Goal: Transaction & Acquisition: Purchase product/service

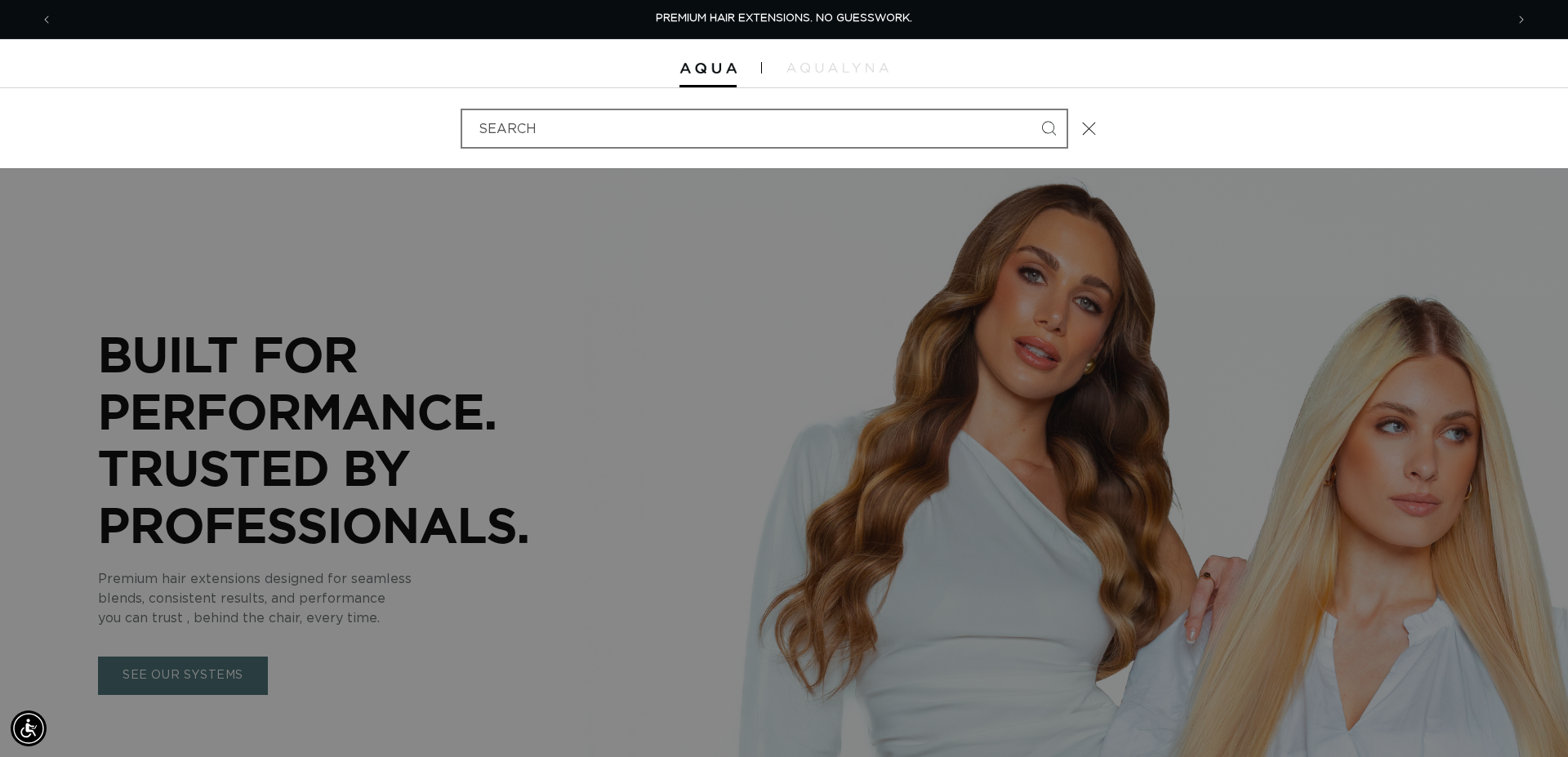
click at [521, 135] on input "Search" at bounding box center [763, 128] width 604 height 36
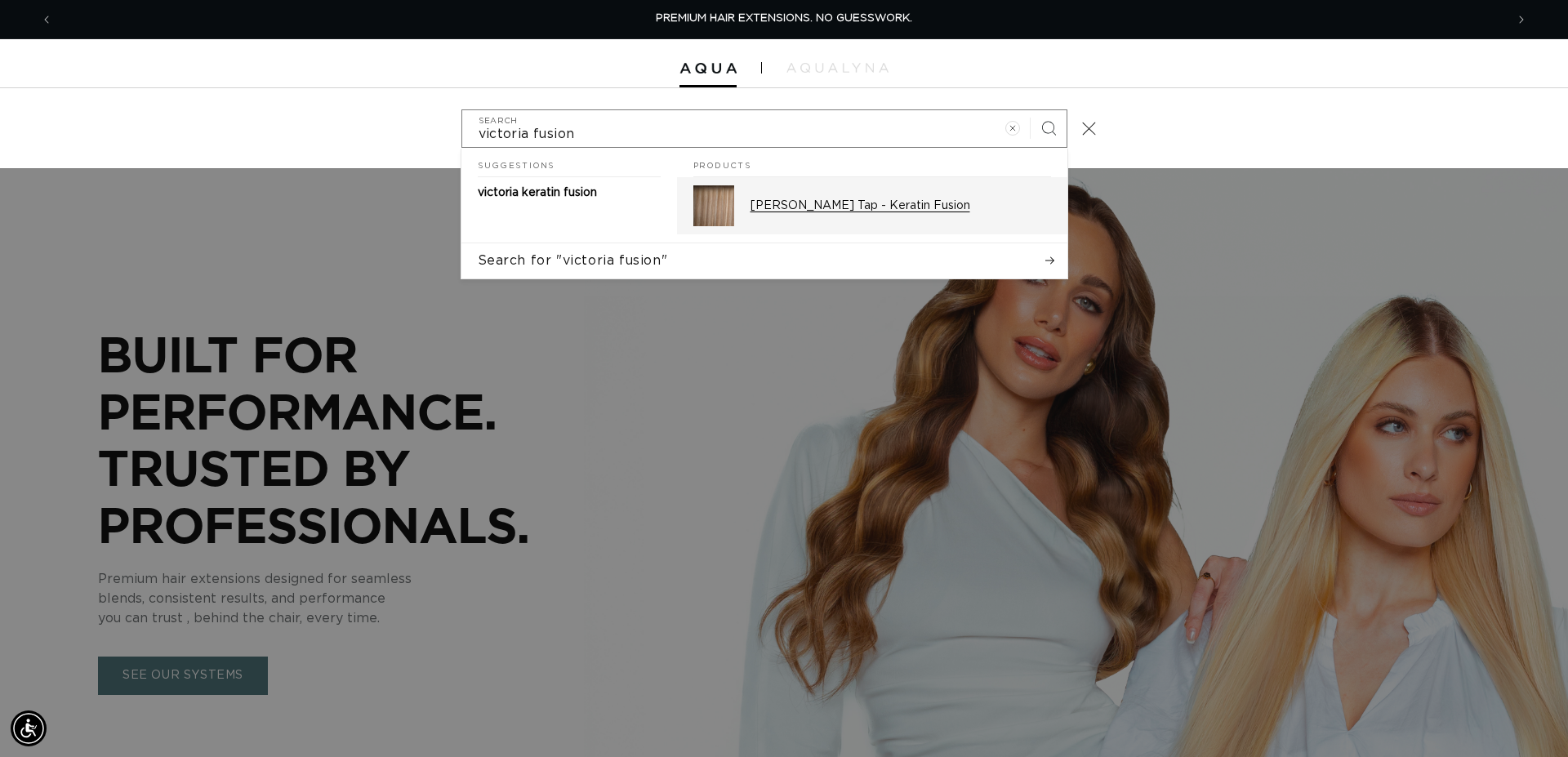
type input "victoria fusion"
click at [878, 211] on p "Victoria Root Tap - Keratin Fusion" at bounding box center [901, 205] width 301 height 15
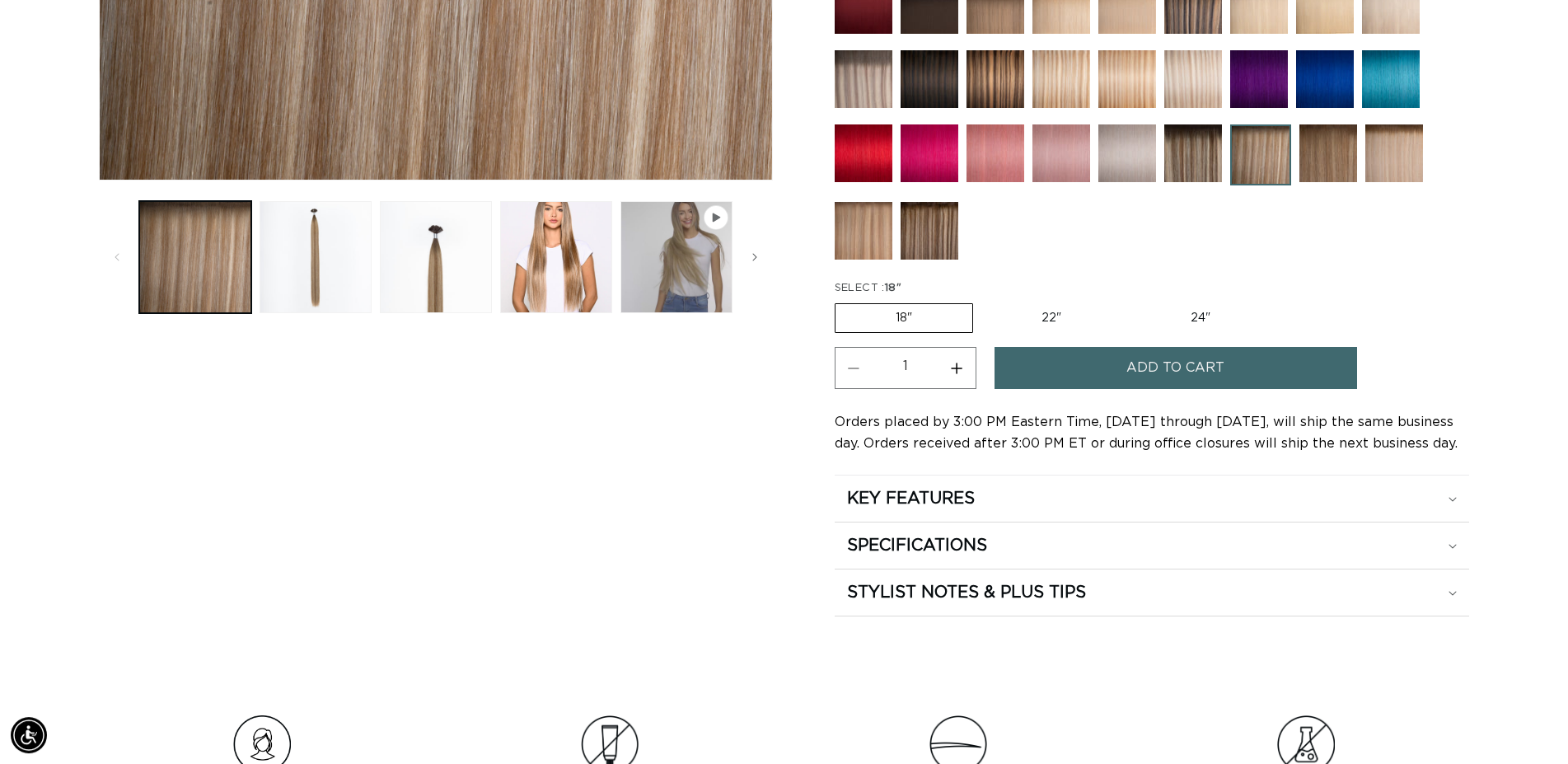
scroll to position [0, 1451]
click at [959, 360] on button "Increase quantity for Victoria Root Tap - Keratin Fusion" at bounding box center [956, 368] width 37 height 42
type input "2"
click at [1140, 364] on span "Add to cart" at bounding box center [1175, 368] width 98 height 42
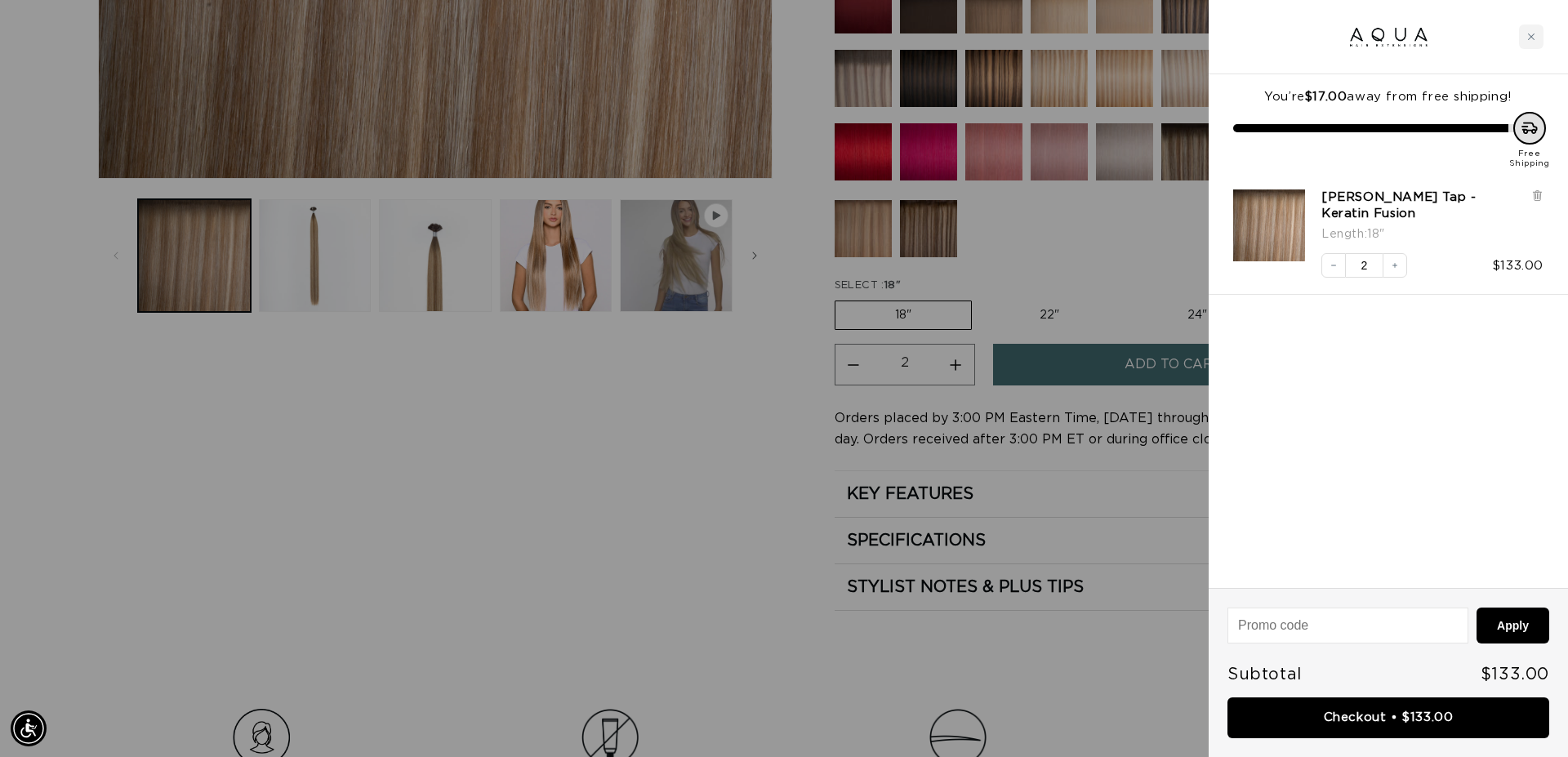
click at [1075, 225] on div at bounding box center [784, 378] width 1568 height 757
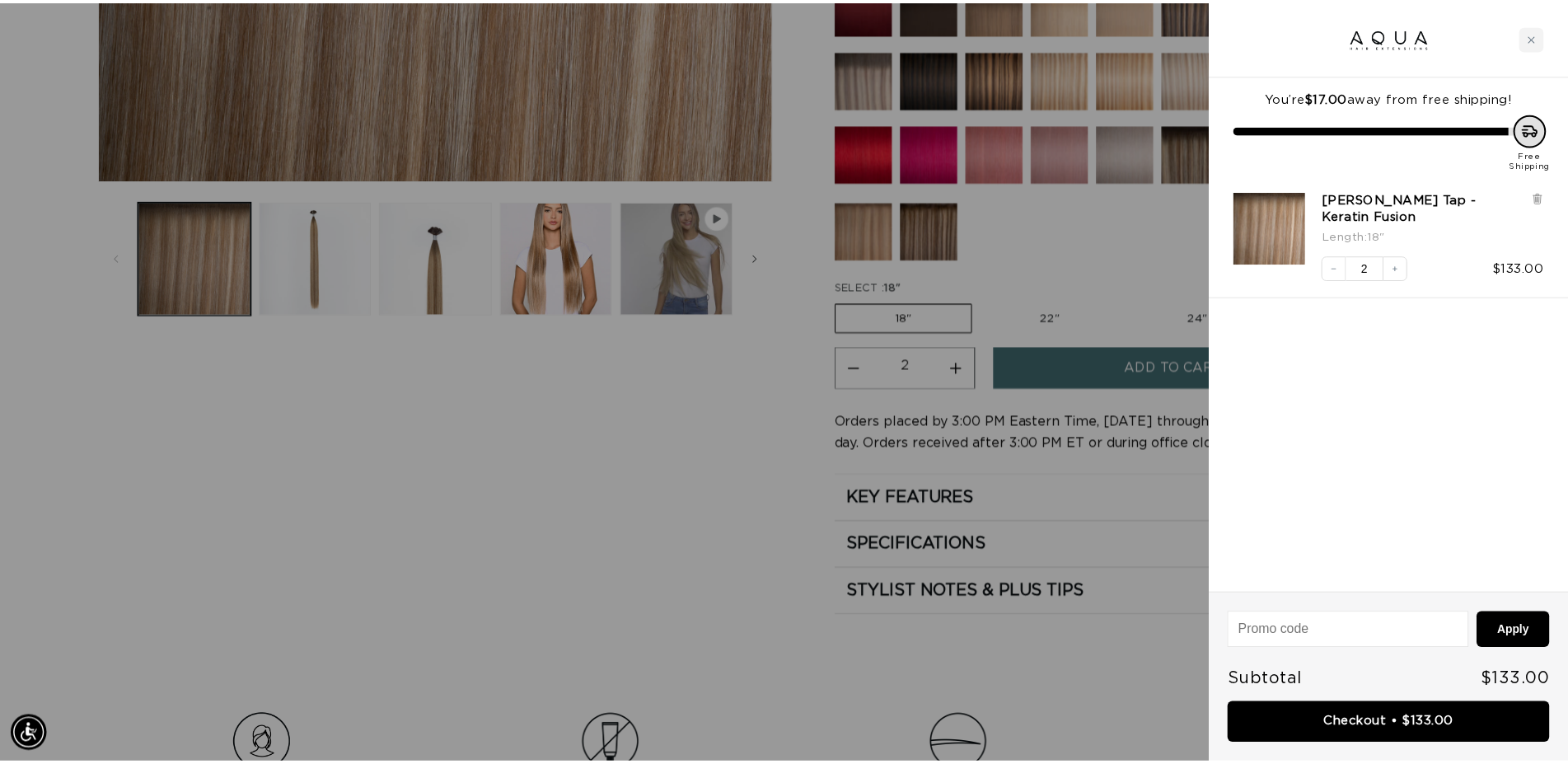
scroll to position [0, 2902]
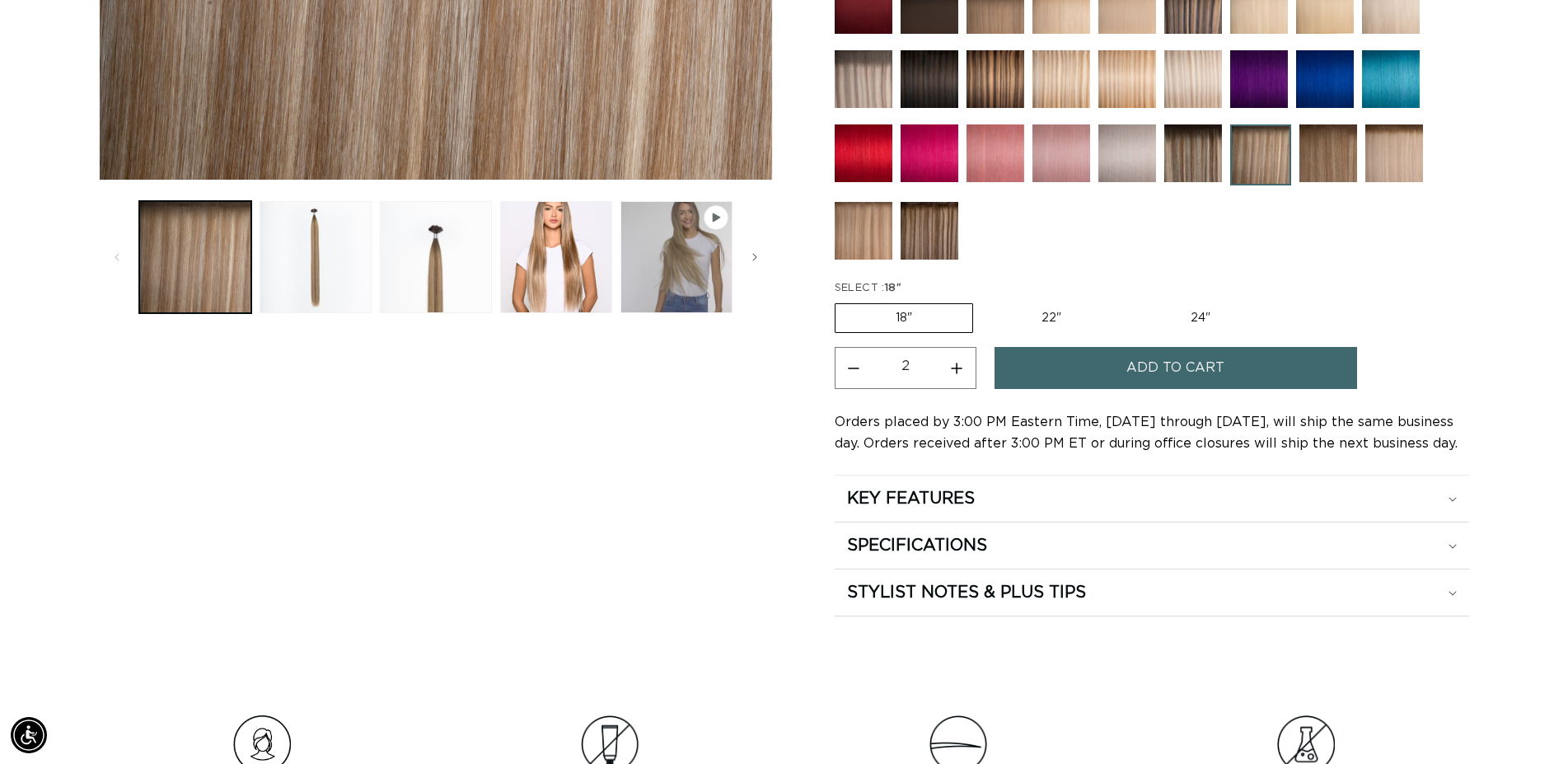
click at [929, 226] on img at bounding box center [930, 231] width 57 height 57
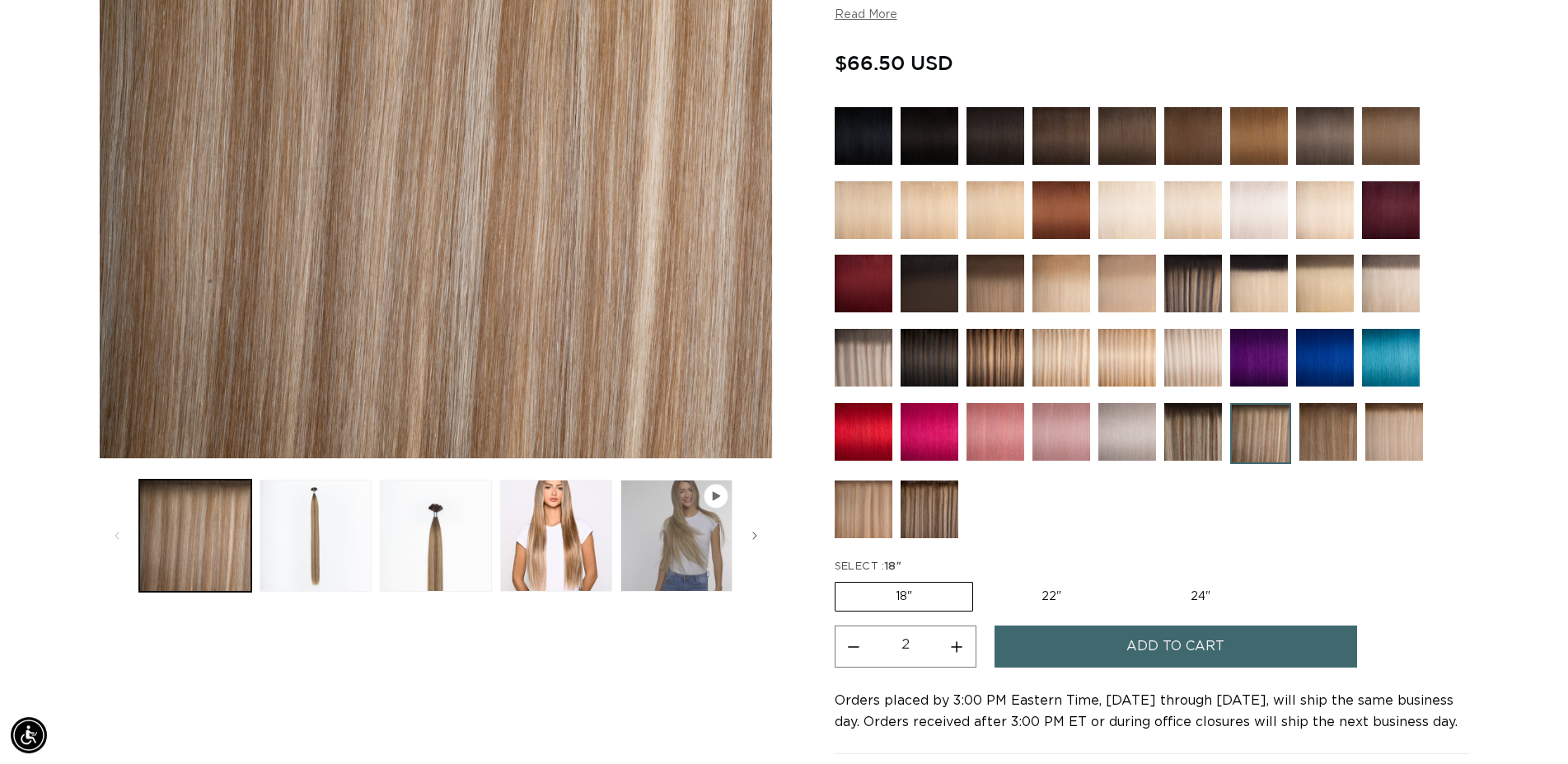
scroll to position [336, 0]
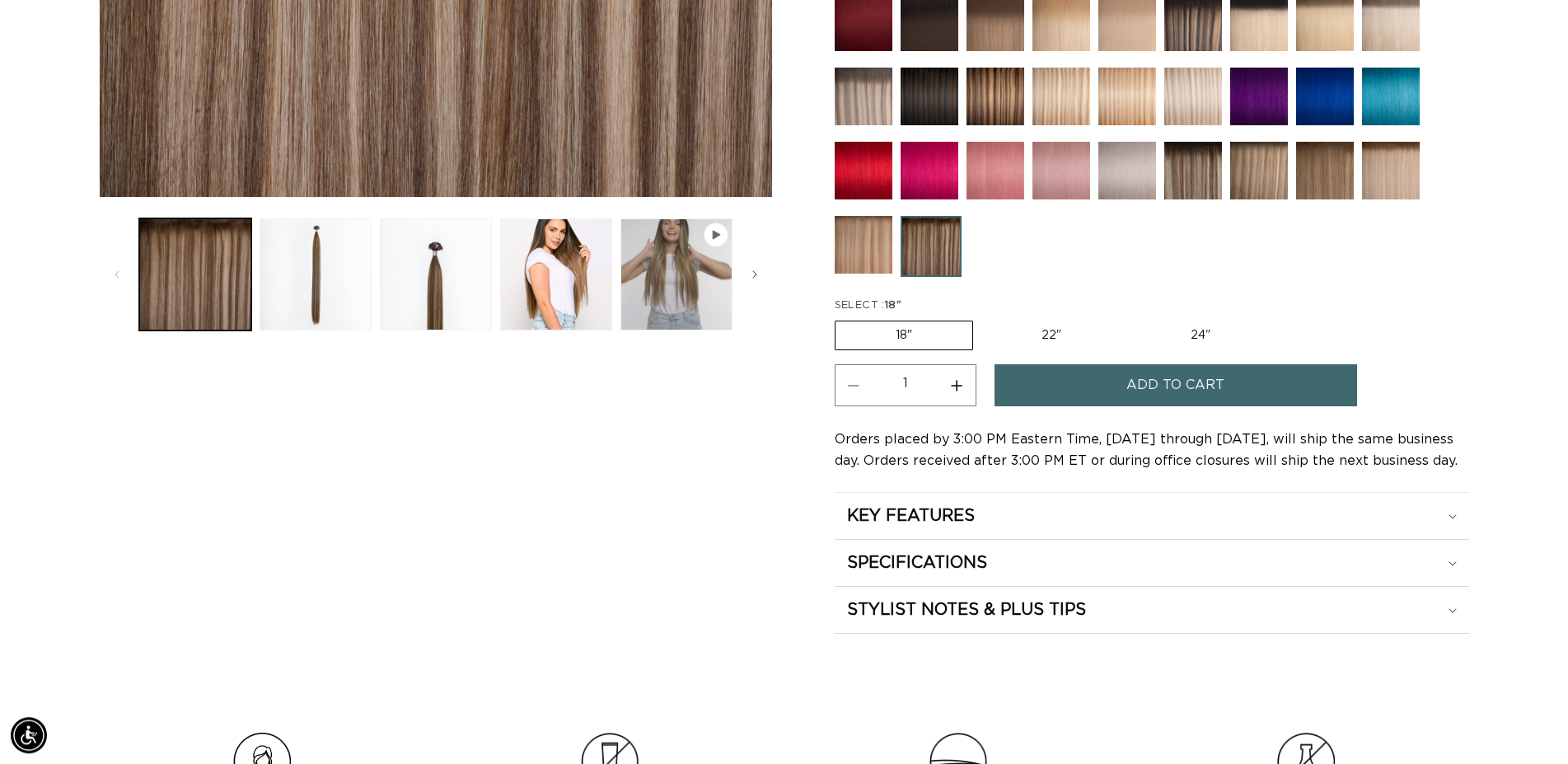
scroll to position [672, 0]
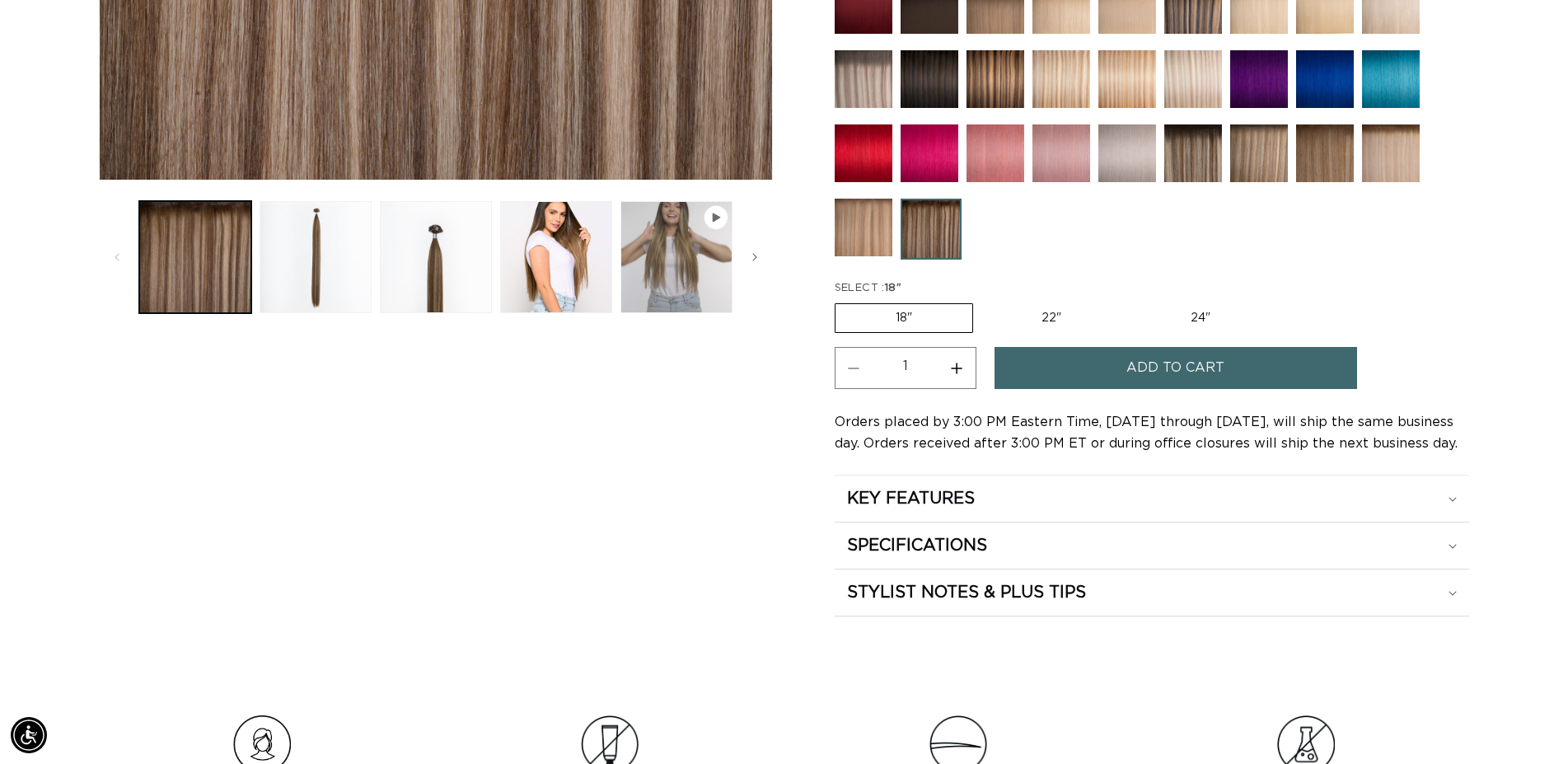
click at [966, 363] on button "Increase quantity for Como Root Tap - Keratin Fusion" at bounding box center [956, 368] width 37 height 42
type input "2"
click at [1096, 364] on button "Add to cart" at bounding box center [1176, 368] width 363 height 42
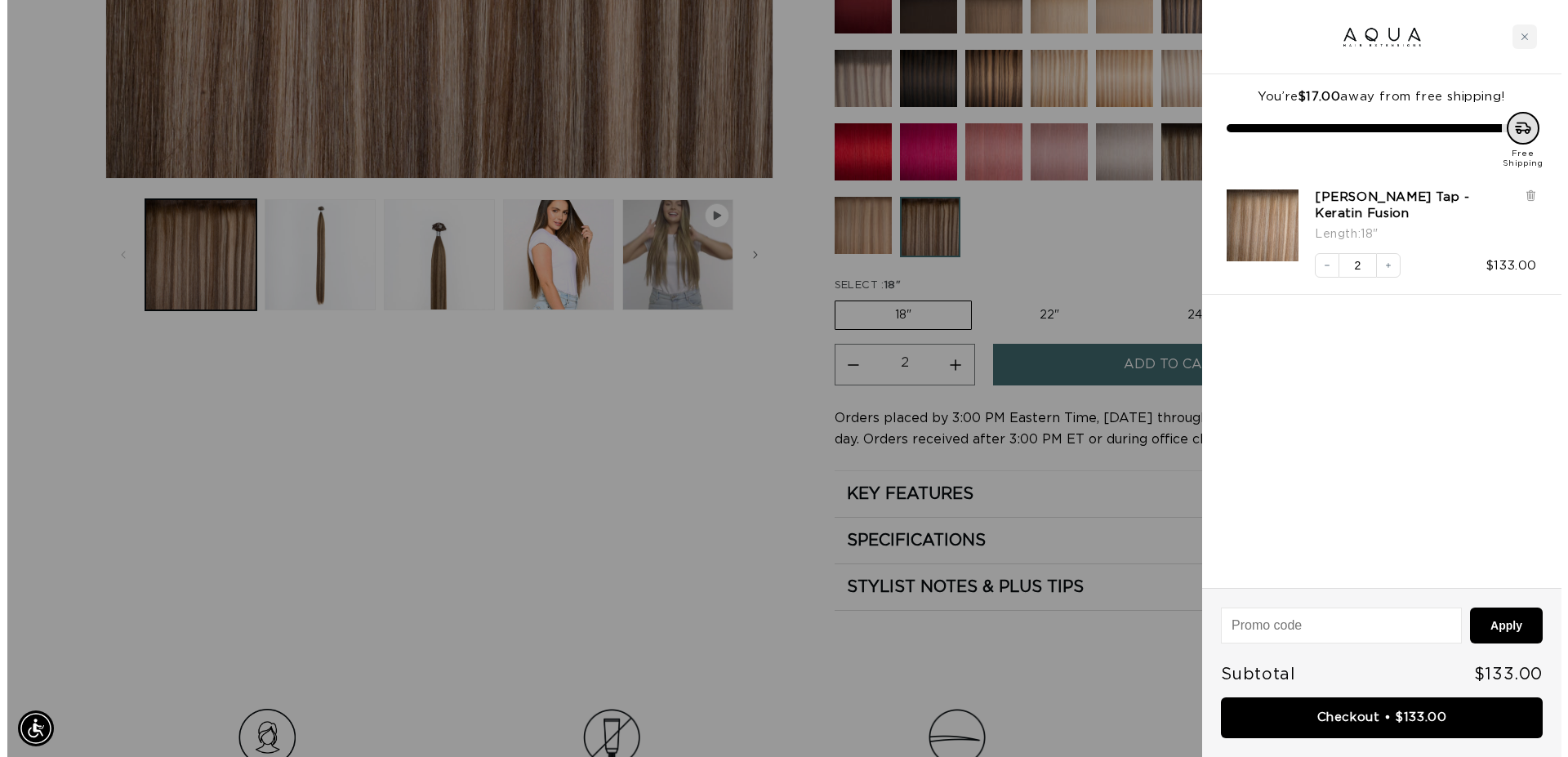
scroll to position [0, 1452]
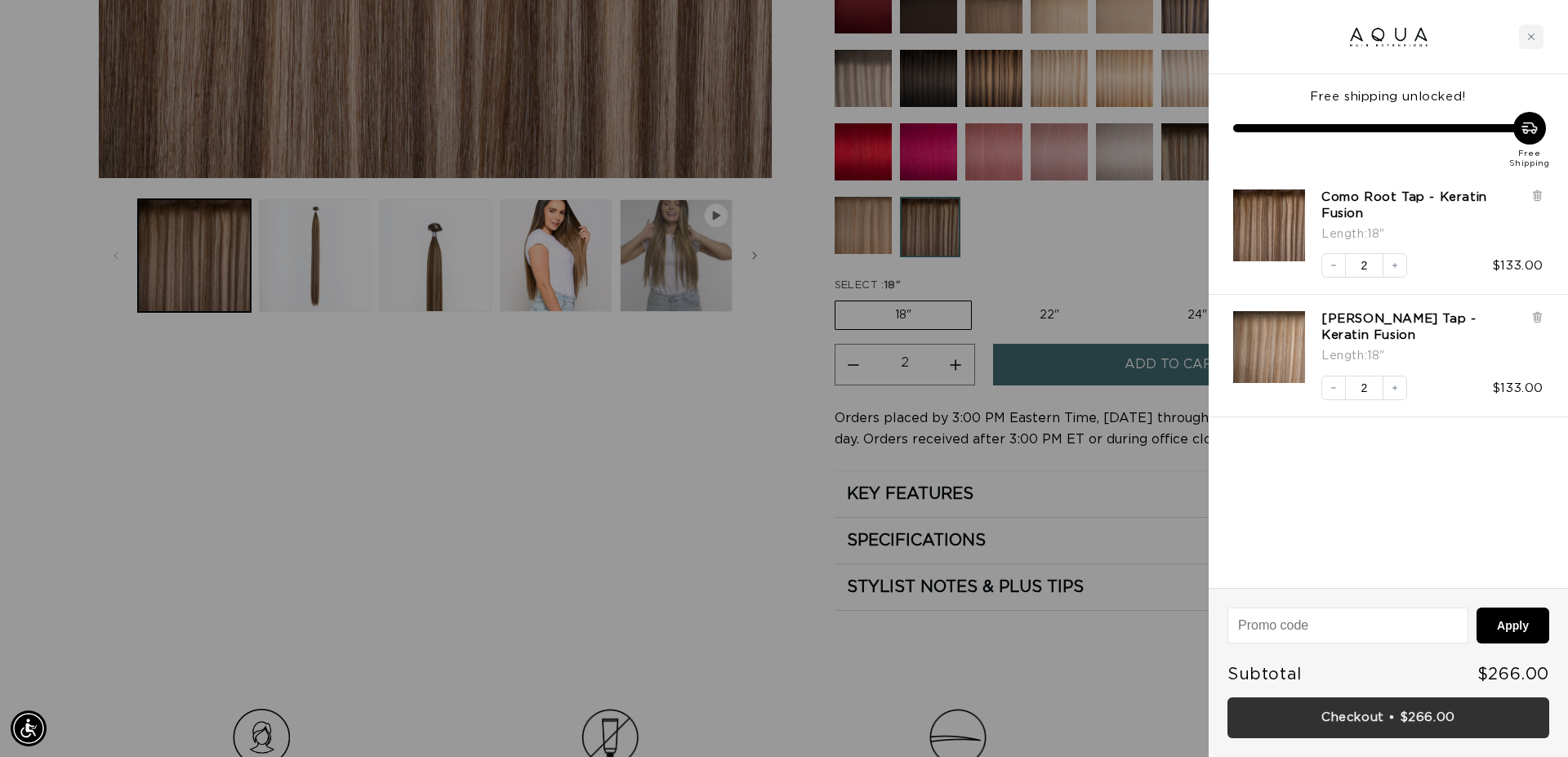
click at [1419, 734] on link "Checkout • $266.00" at bounding box center [1388, 718] width 322 height 41
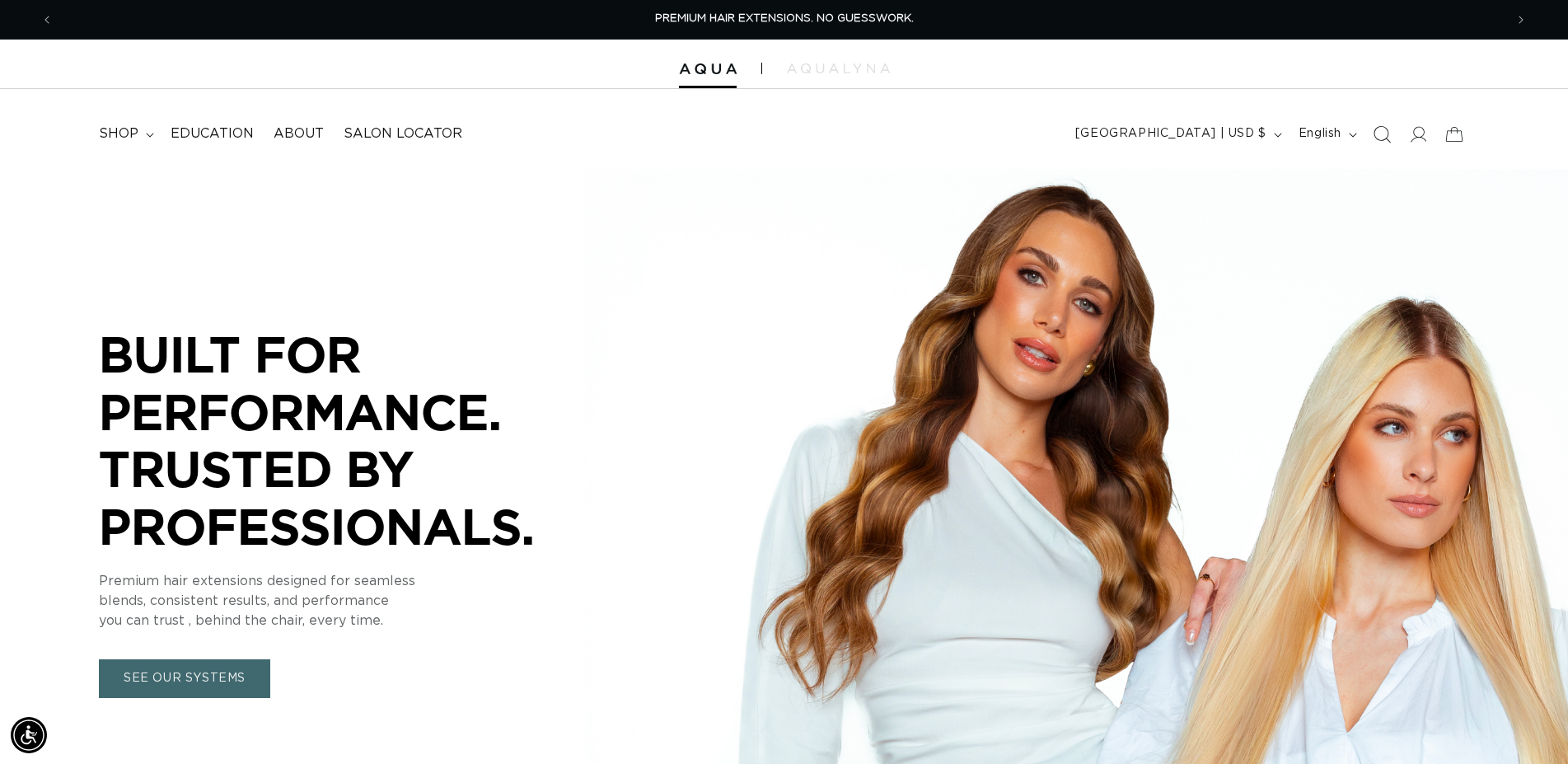
click at [1390, 130] on icon "Search" at bounding box center [1381, 133] width 17 height 17
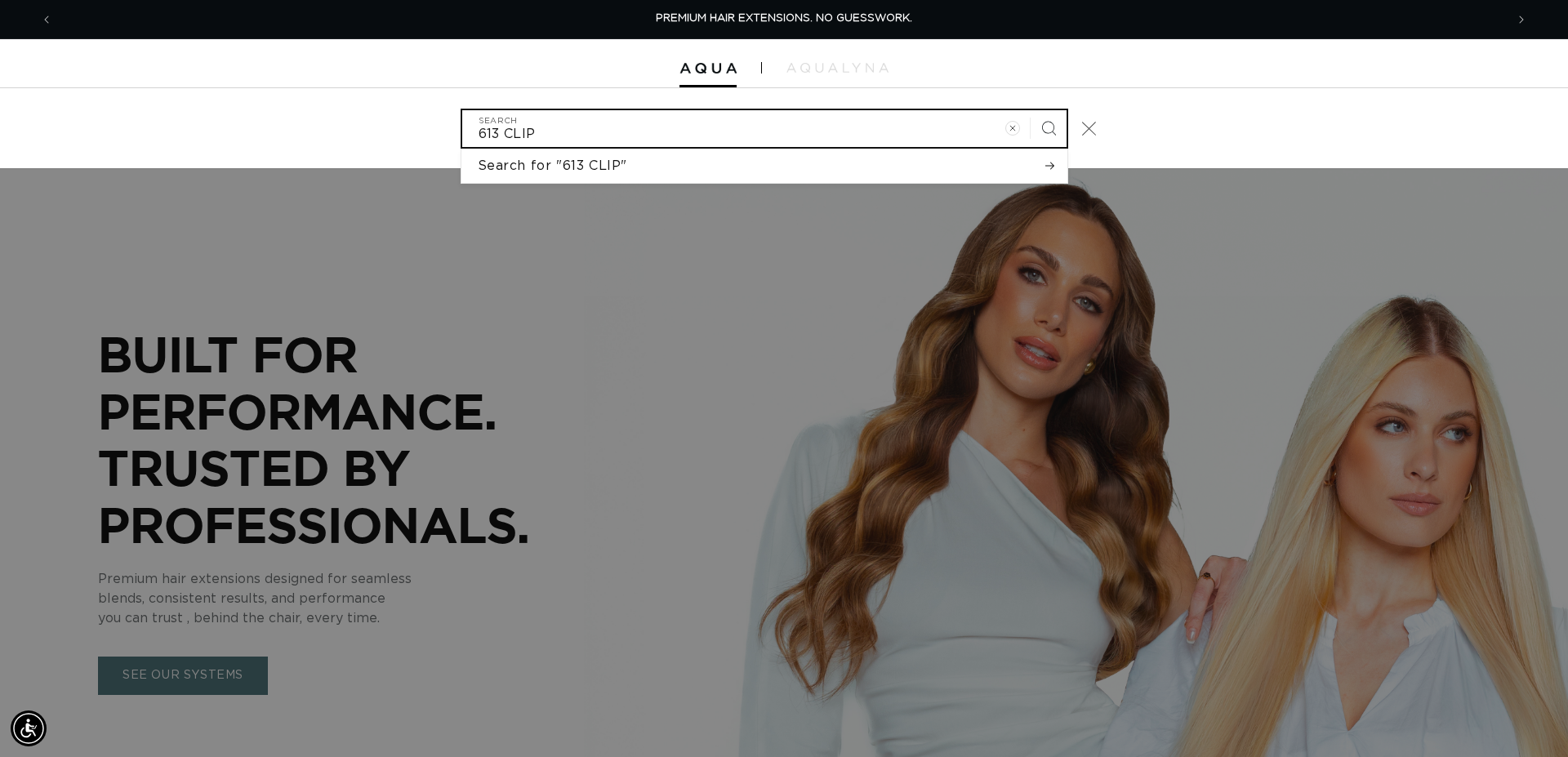
type input "613 CLIP"
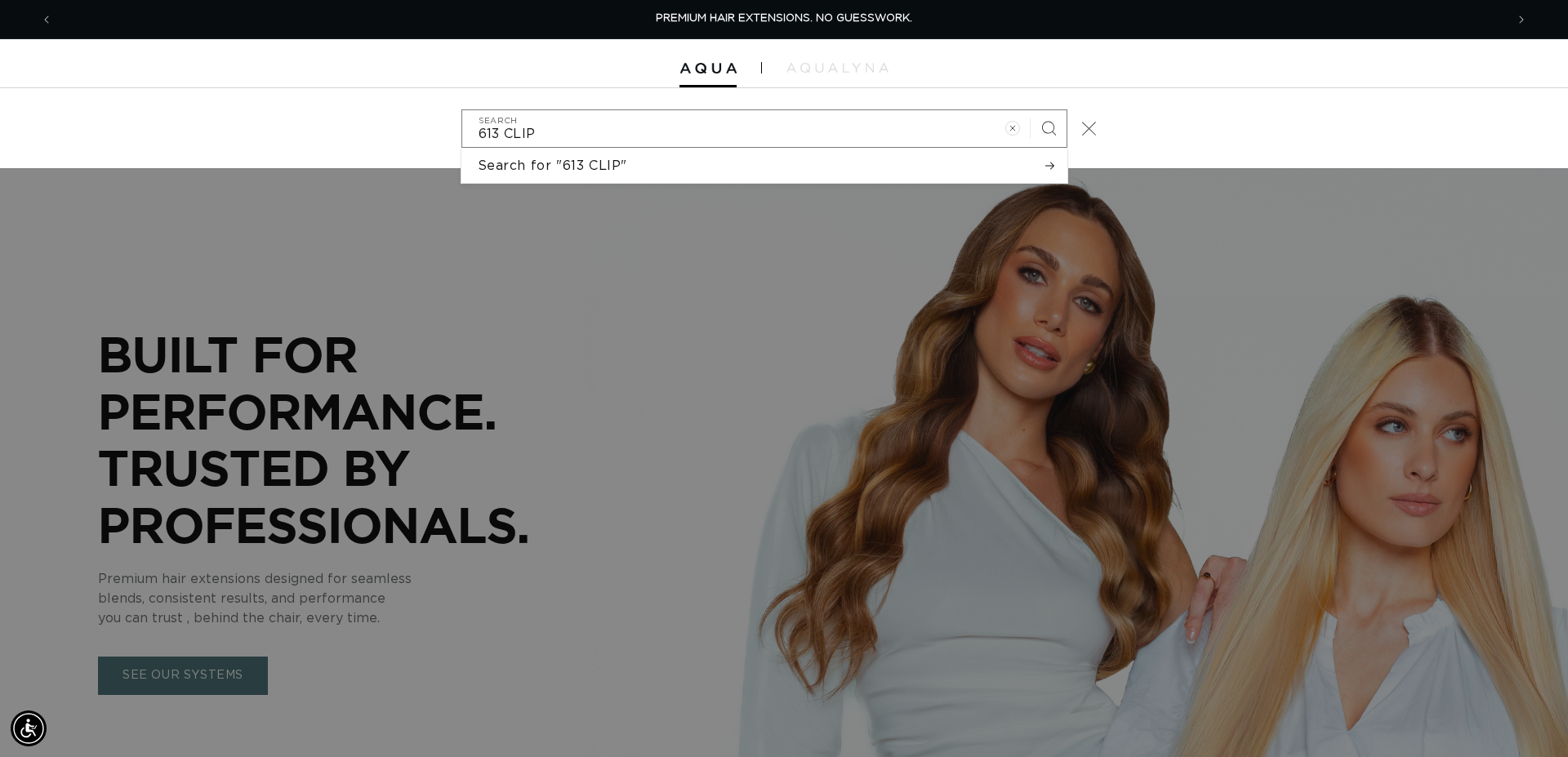
click at [1082, 129] on span "Close" at bounding box center [1090, 128] width 17 height 17
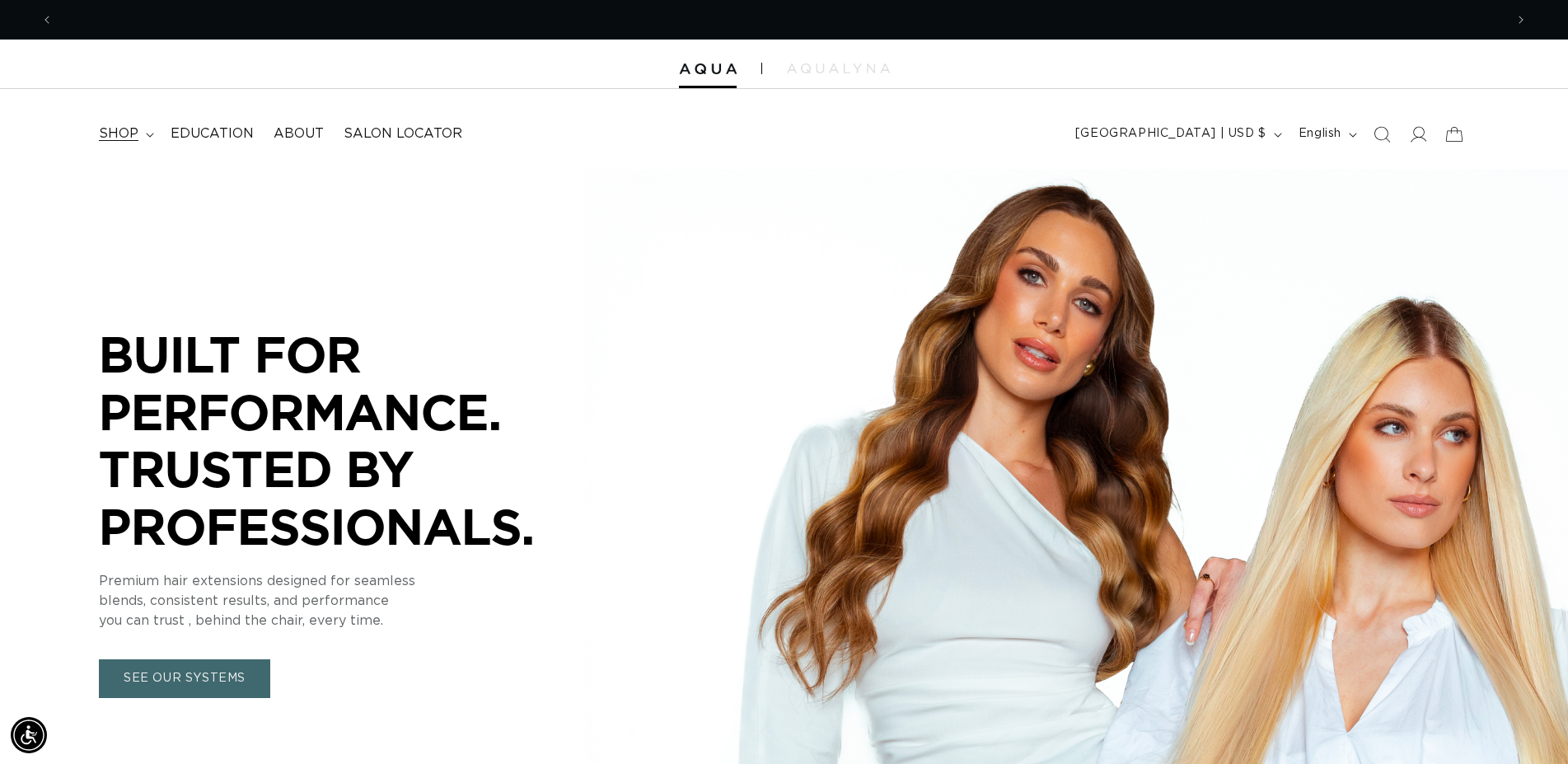
scroll to position [0, 1451]
click at [115, 136] on span "shop" at bounding box center [119, 133] width 40 height 17
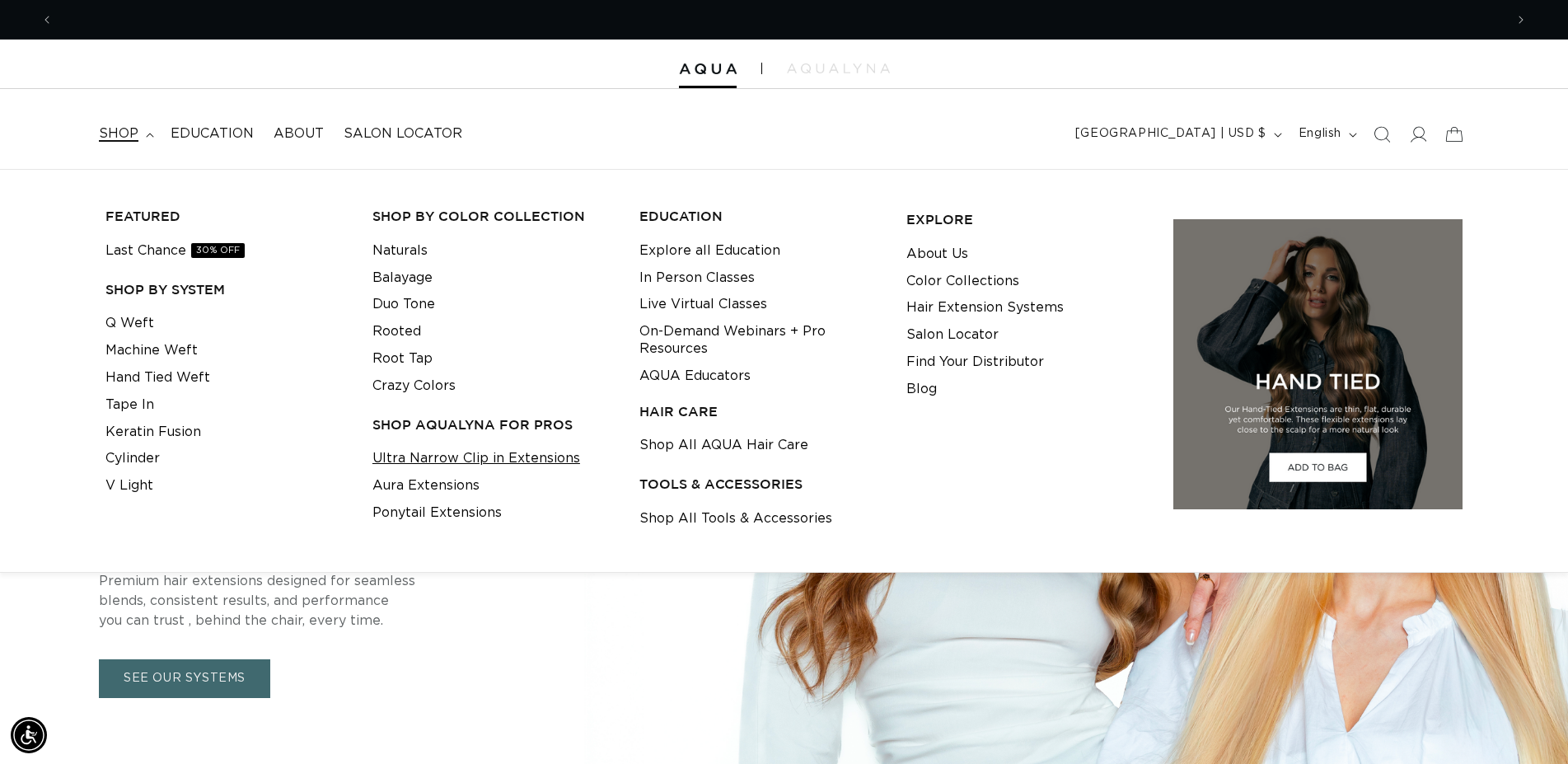
scroll to position [0, 0]
click at [492, 466] on link "Ultra Narrow Clip in Extensions" at bounding box center [476, 458] width 207 height 27
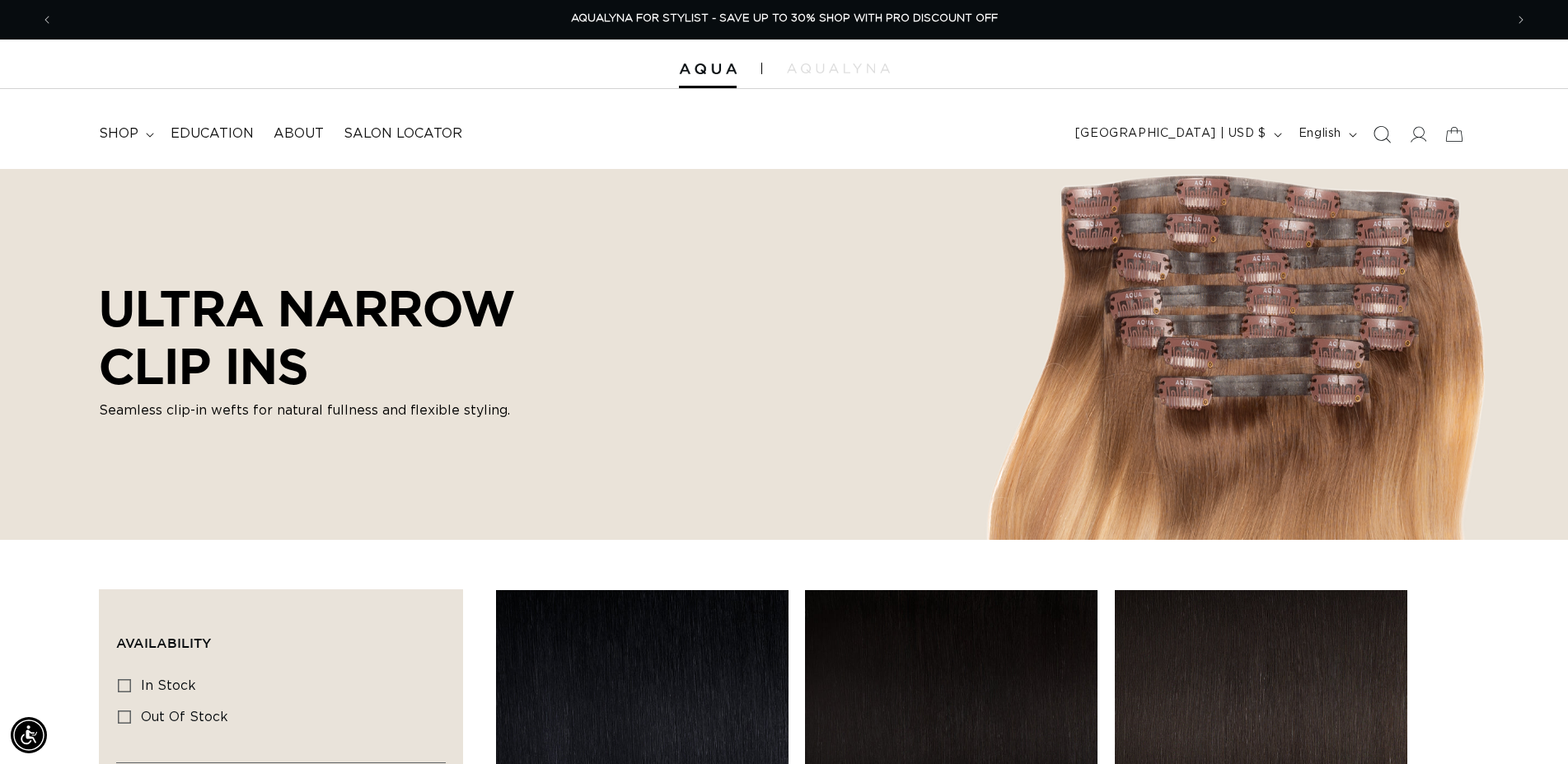
click at [1389, 132] on icon "Search" at bounding box center [1383, 134] width 17 height 17
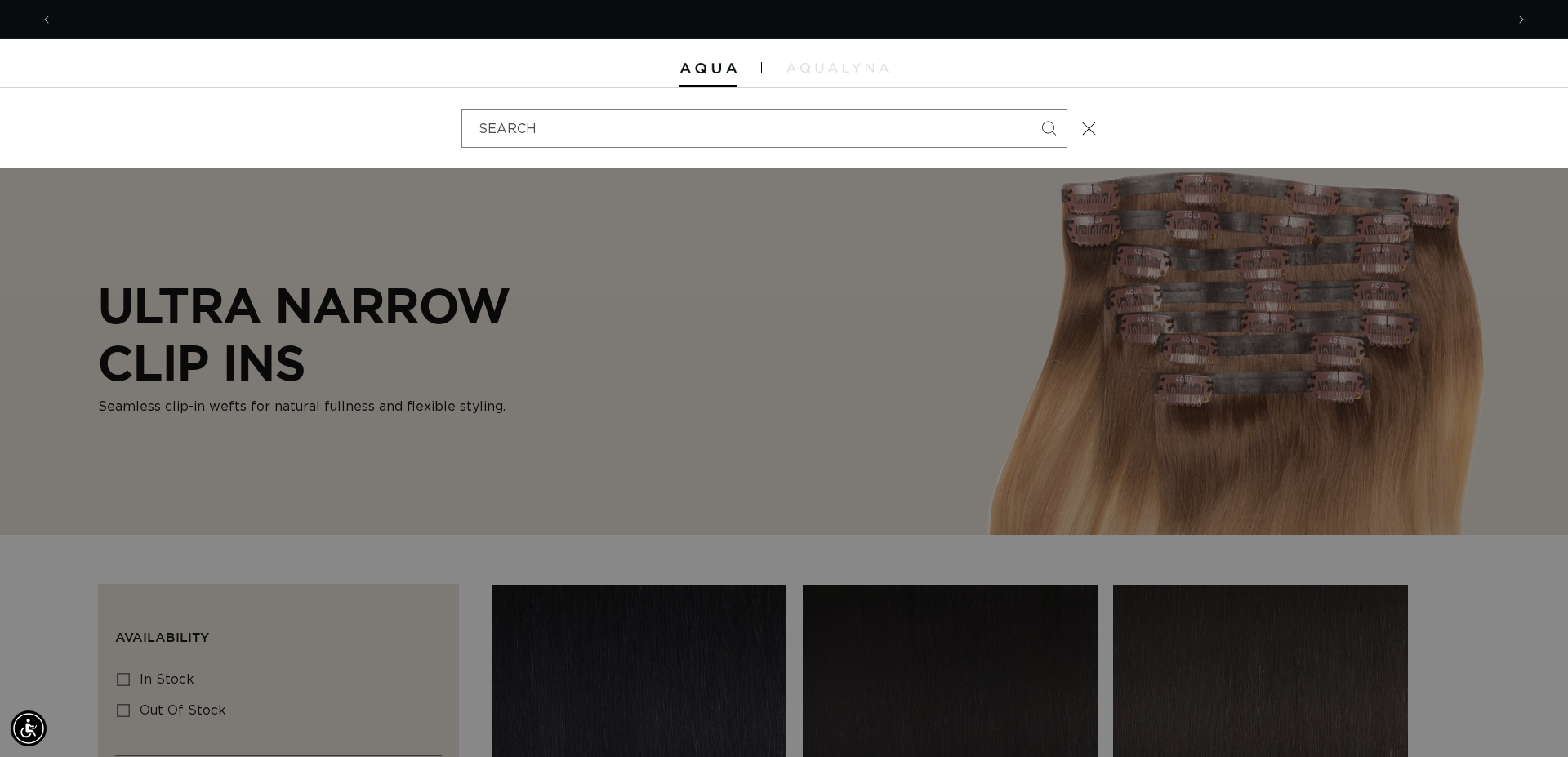
click at [0, 129] on div "Search" at bounding box center [0, 129] width 0 height 0
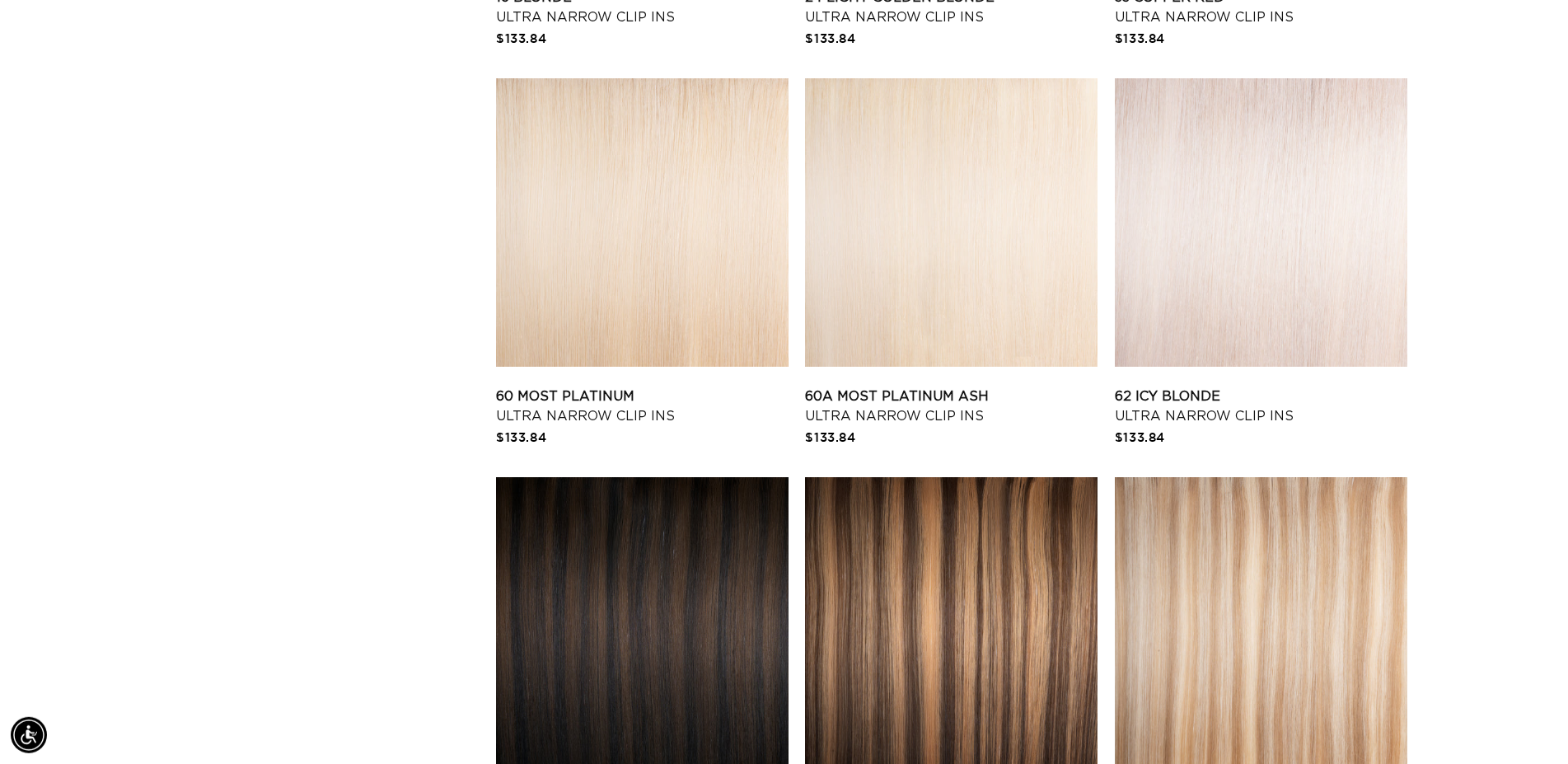
scroll to position [1765, 0]
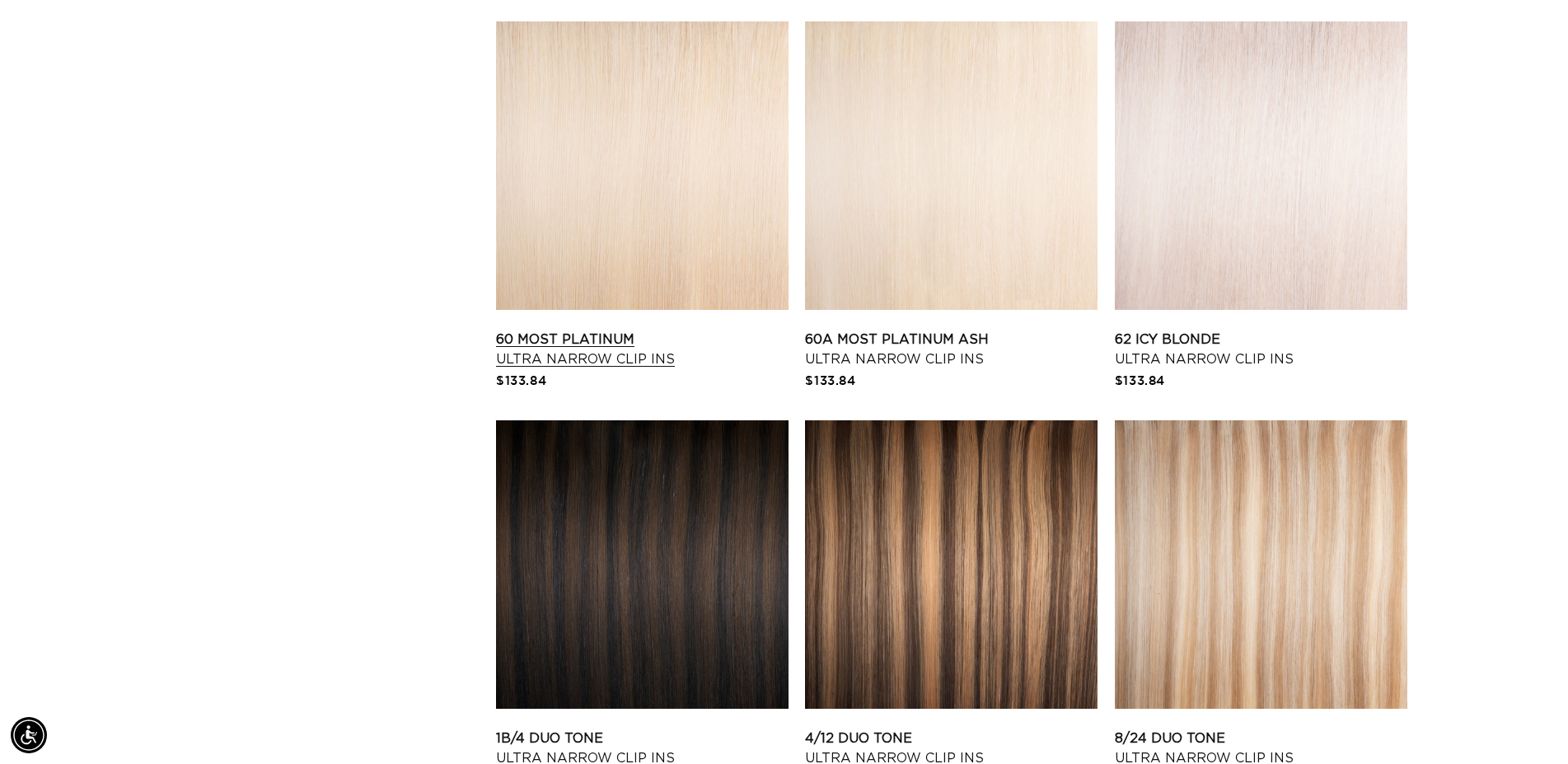
click at [695, 329] on link "60 Most Platinum Ultra Narrow Clip Ins" at bounding box center [641, 349] width 292 height 40
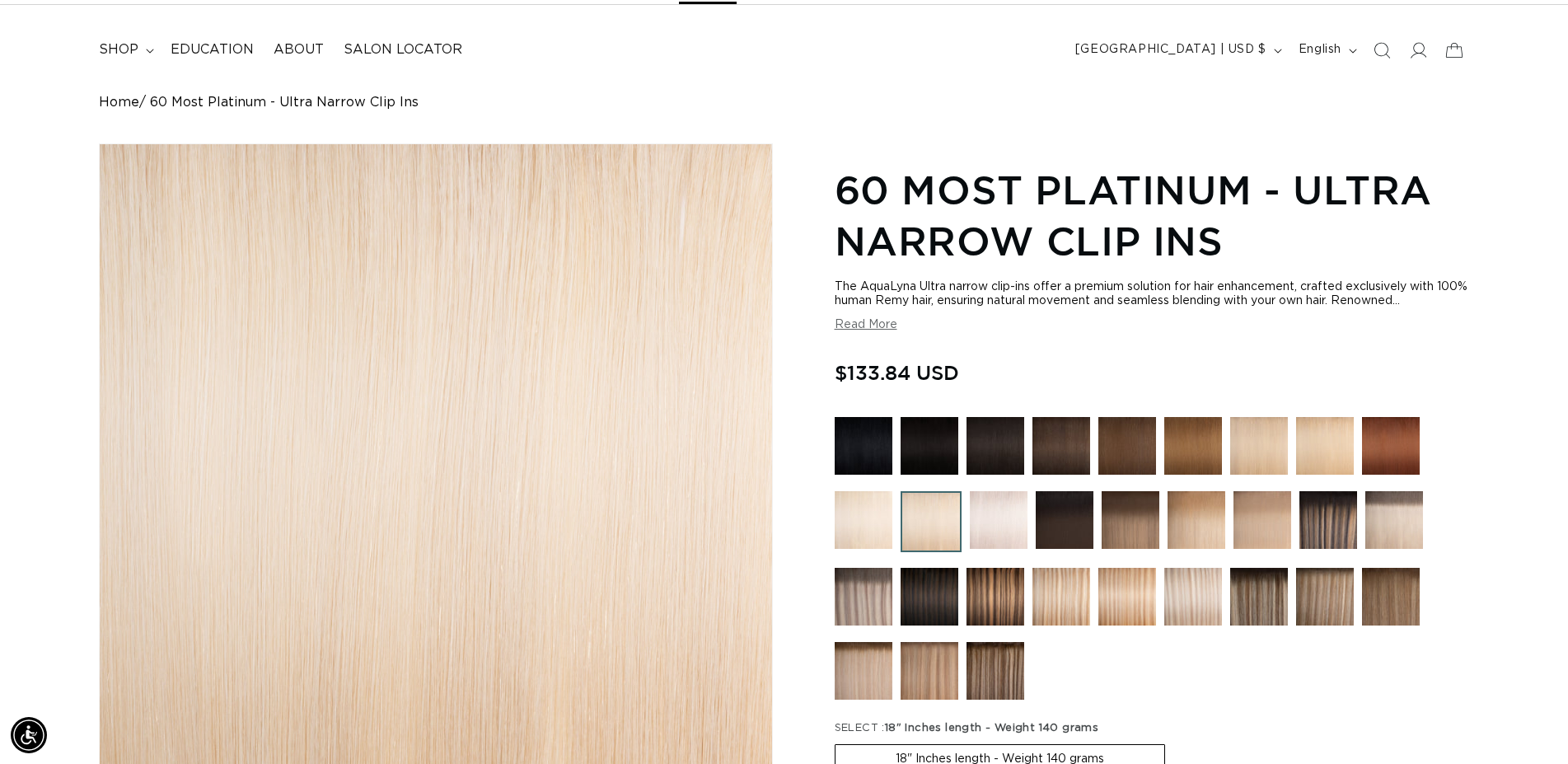
scroll to position [0, 1451]
click at [871, 529] on img at bounding box center [863, 519] width 57 height 57
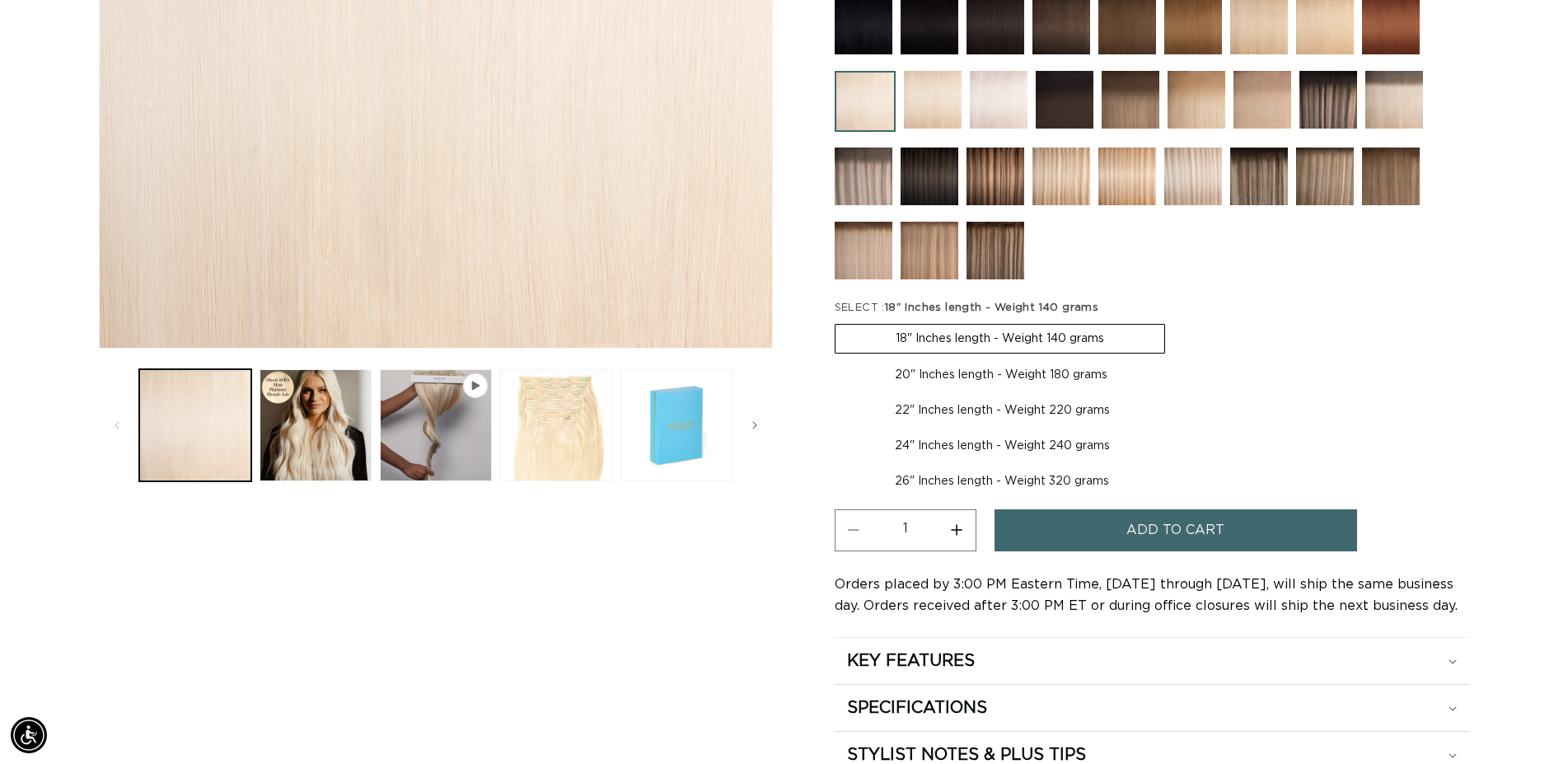
scroll to position [168, 0]
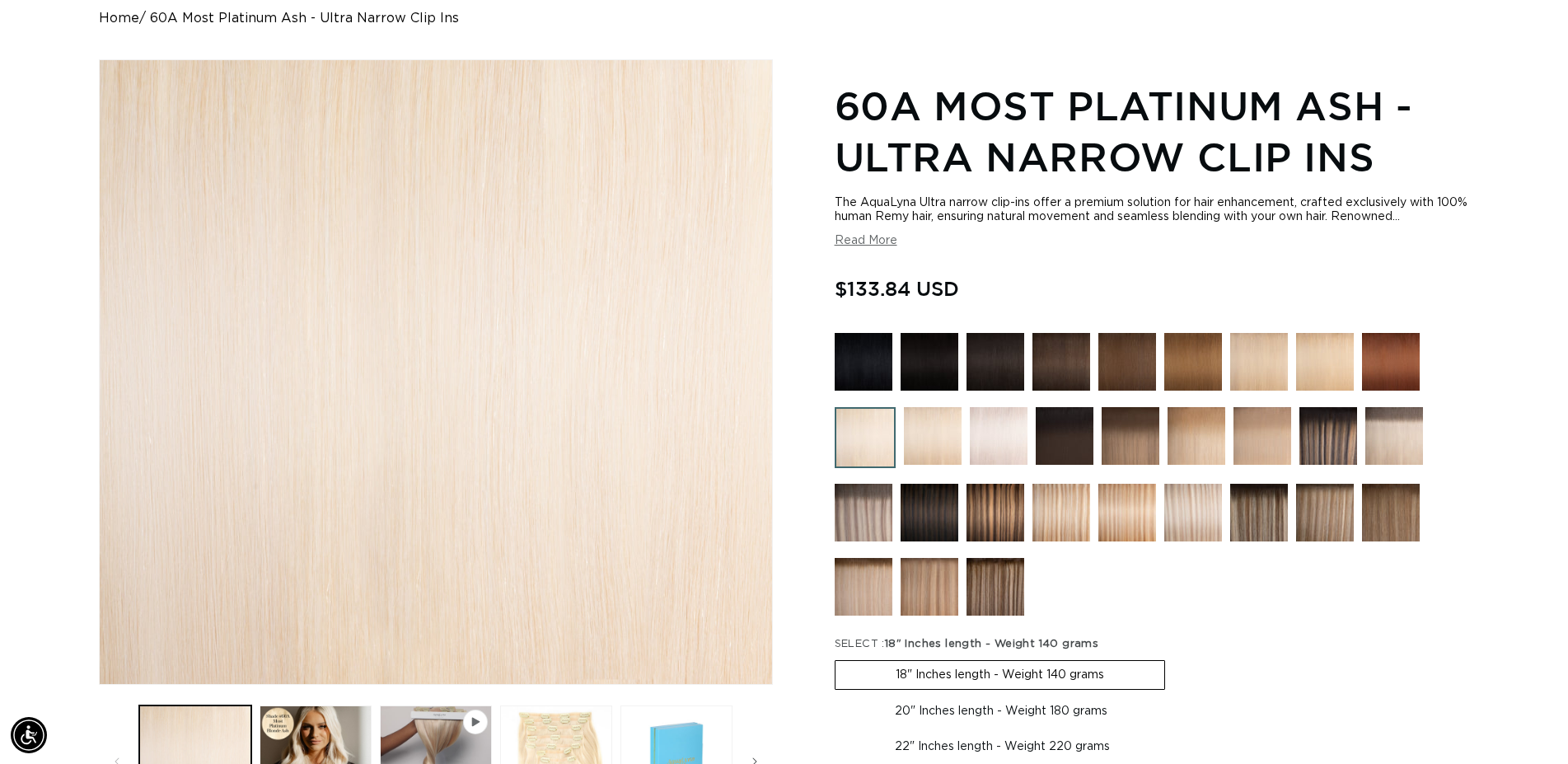
click at [995, 422] on img at bounding box center [998, 436] width 57 height 57
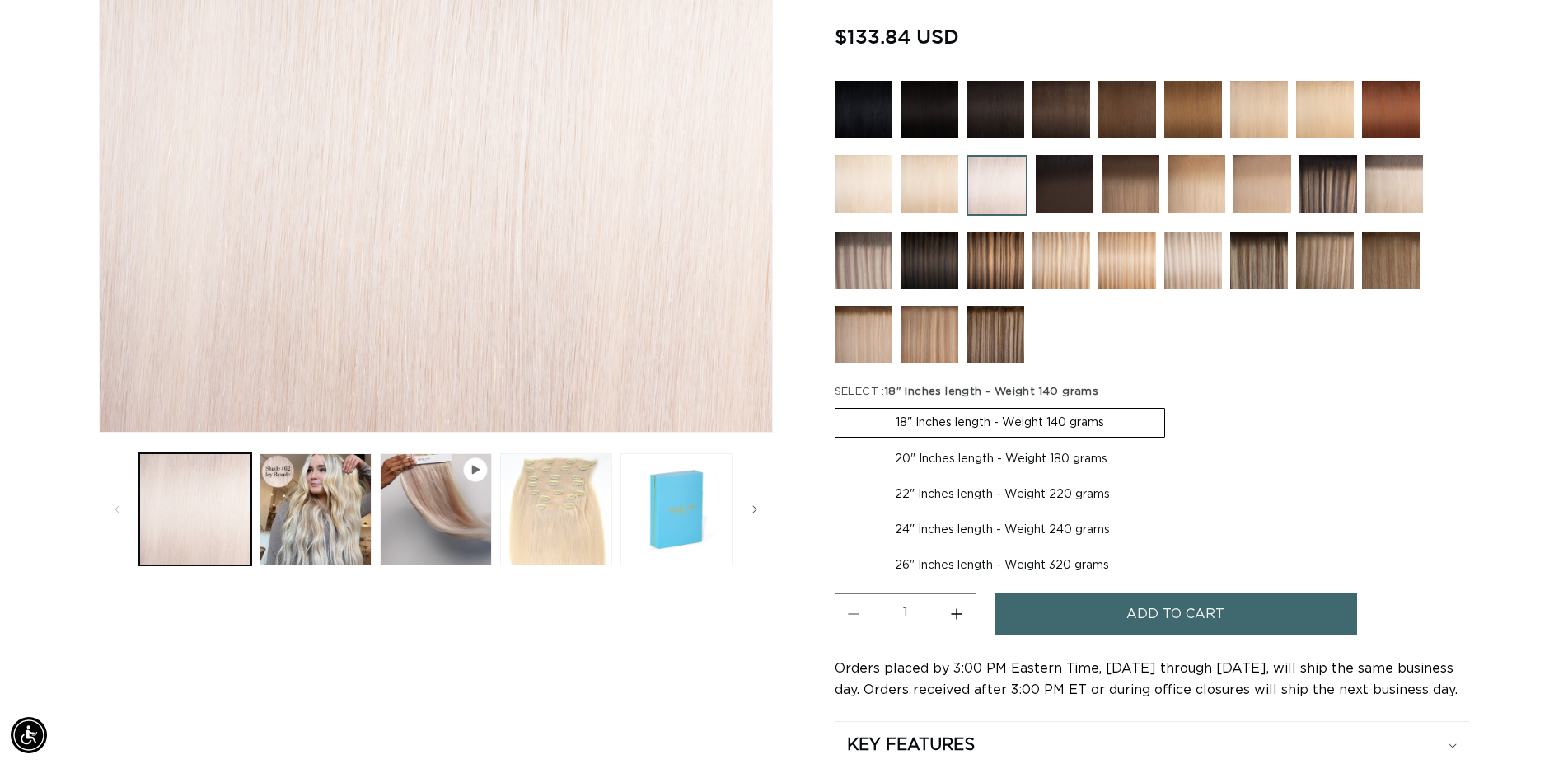
click at [903, 107] on img at bounding box center [930, 109] width 57 height 57
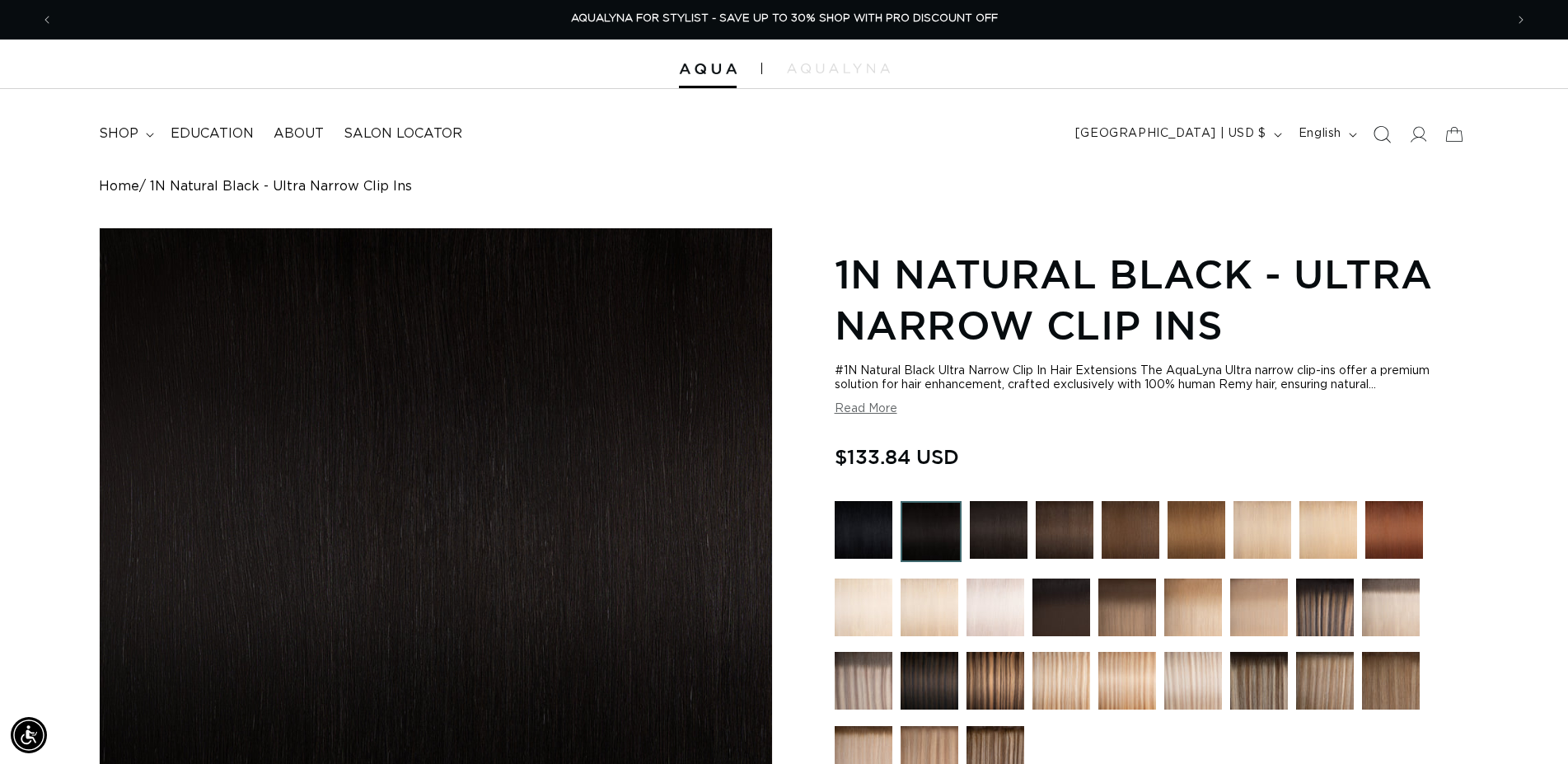
click at [1383, 136] on icon "Search" at bounding box center [1381, 133] width 17 height 17
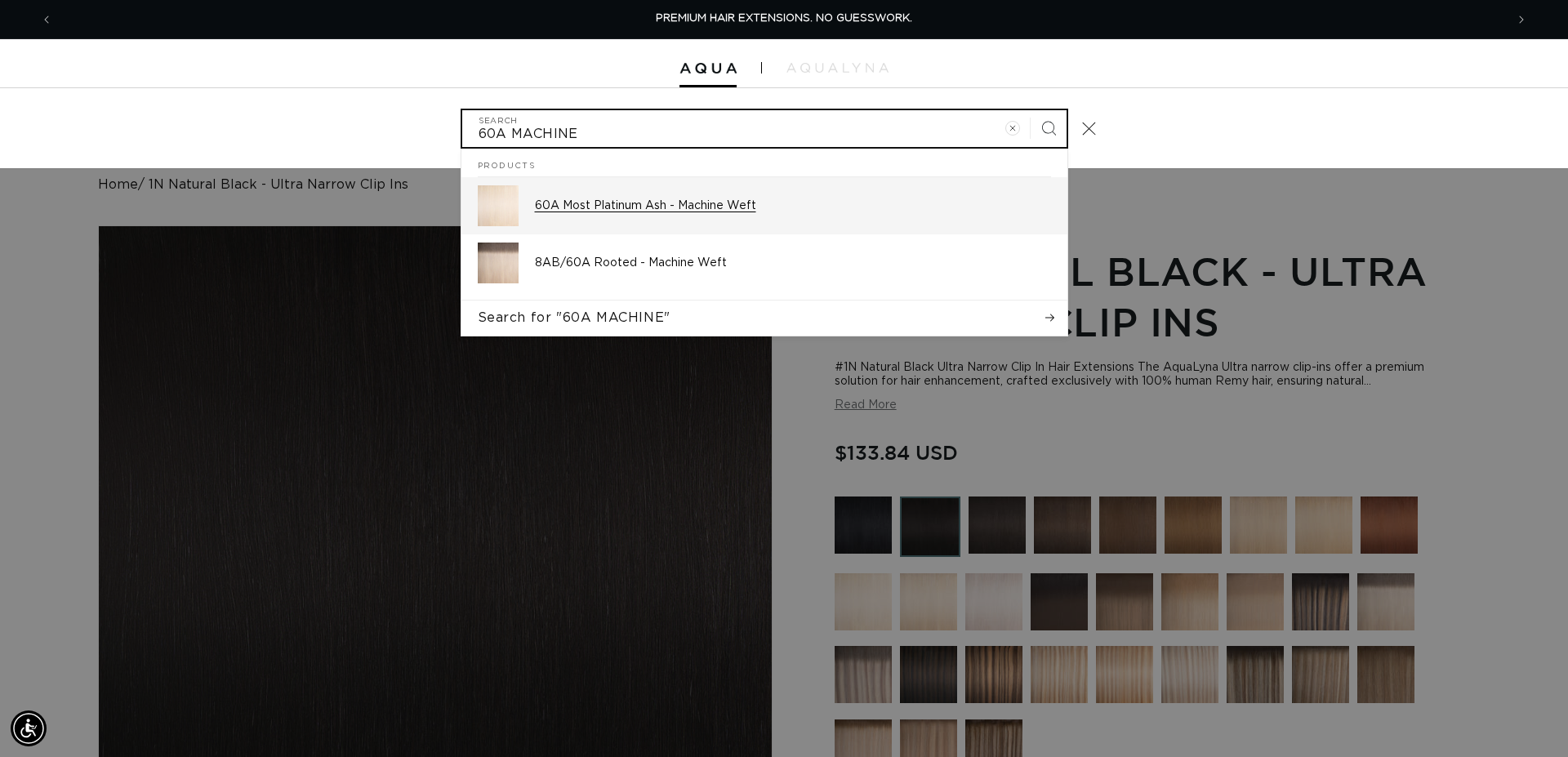
type input "60A MACHINE"
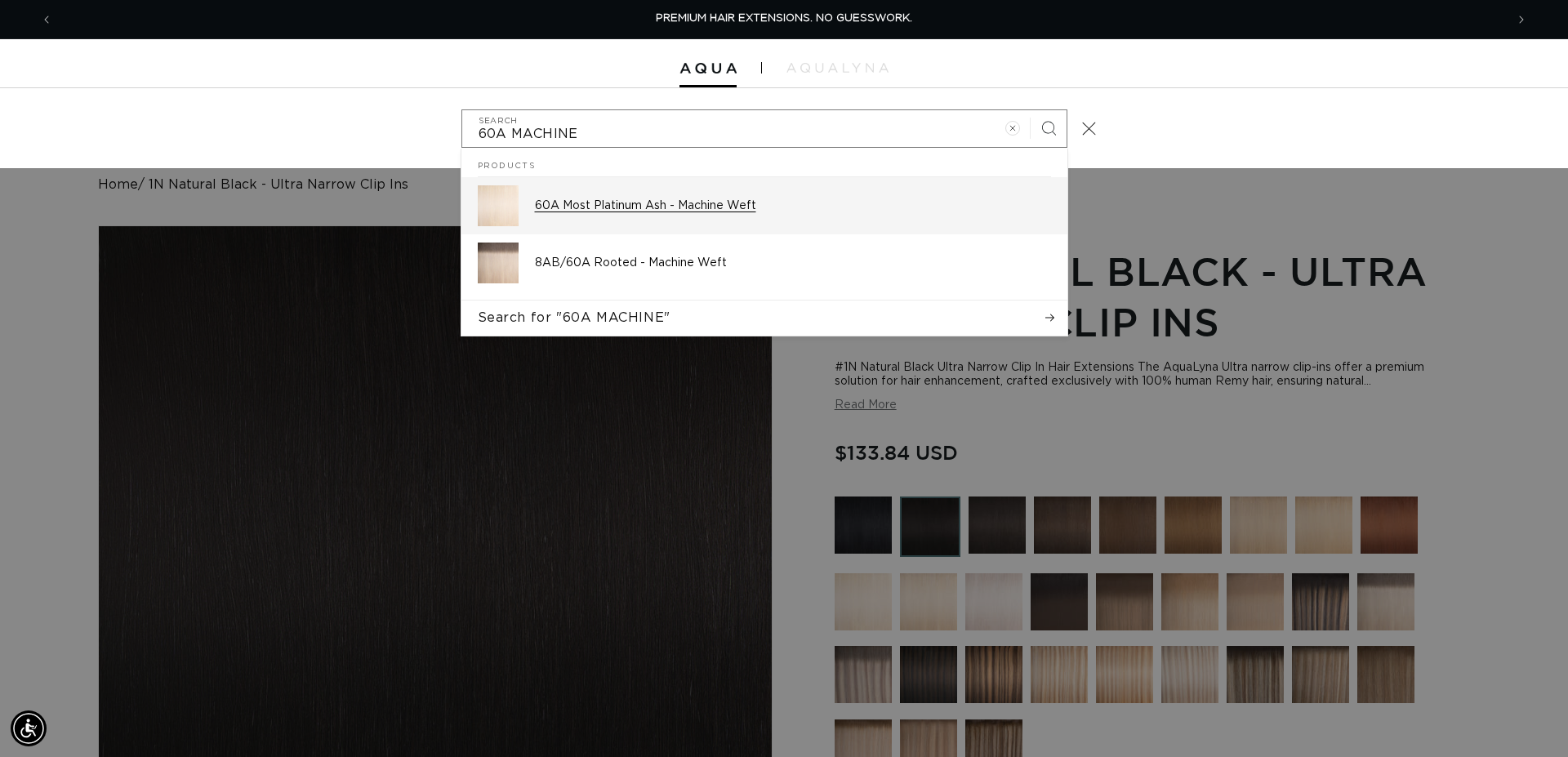
click at [678, 215] on div "60A Most Platinum Ash - Machine Weft" at bounding box center [792, 206] width 516 height 41
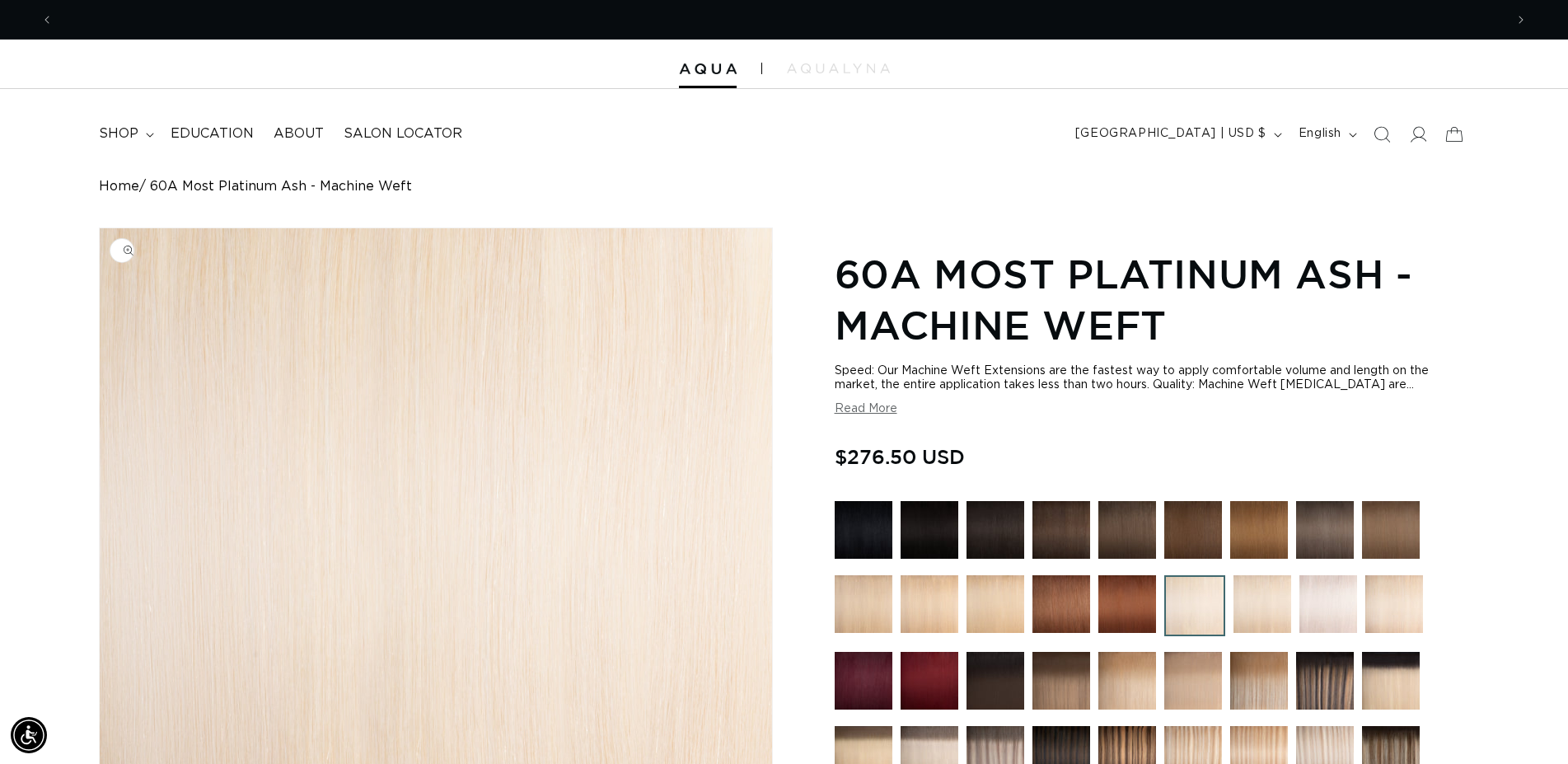
scroll to position [0, 1451]
click at [1381, 135] on icon "Search" at bounding box center [1381, 133] width 17 height 17
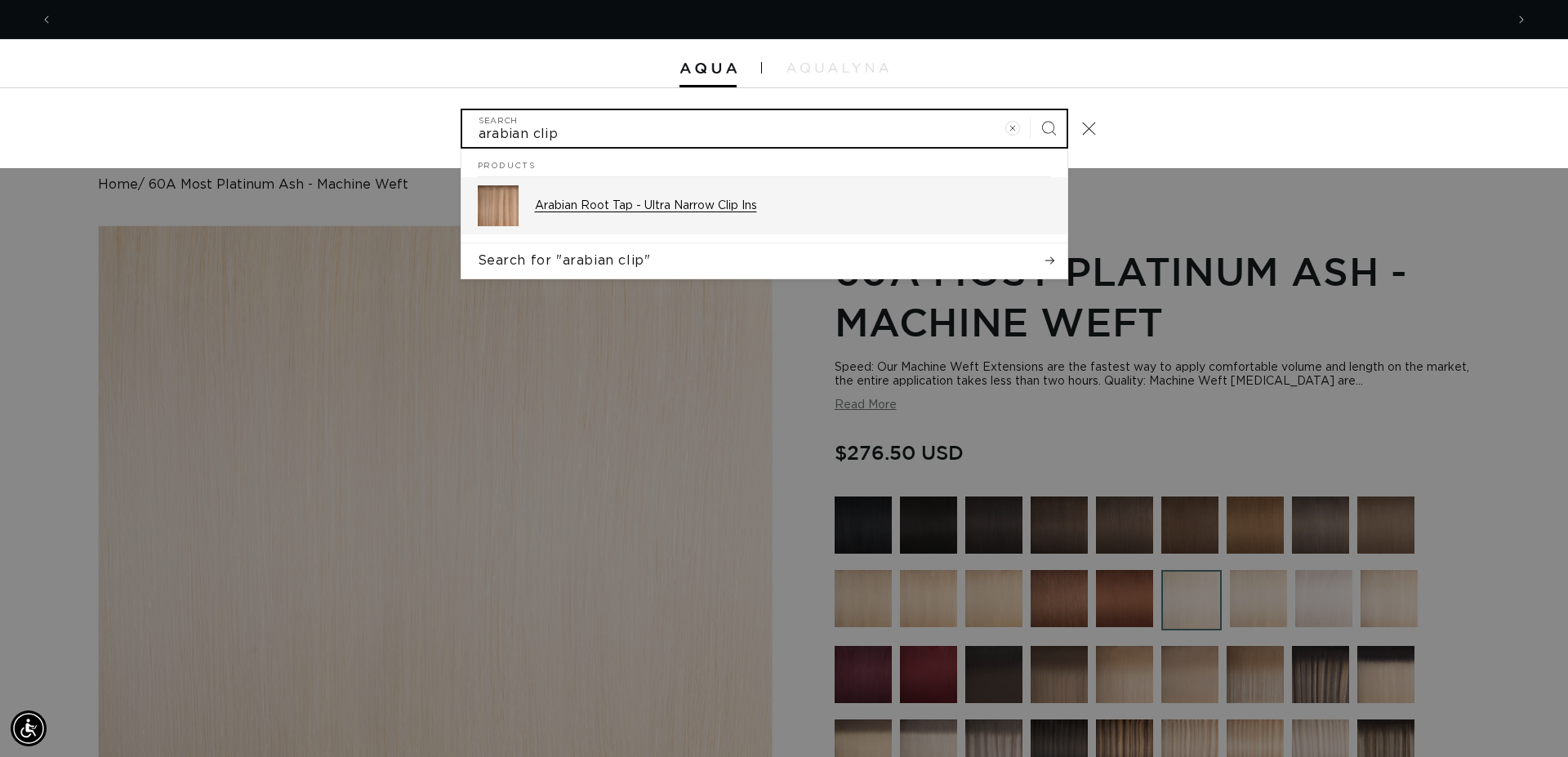
scroll to position [0, 2904]
type input "arabian clip"
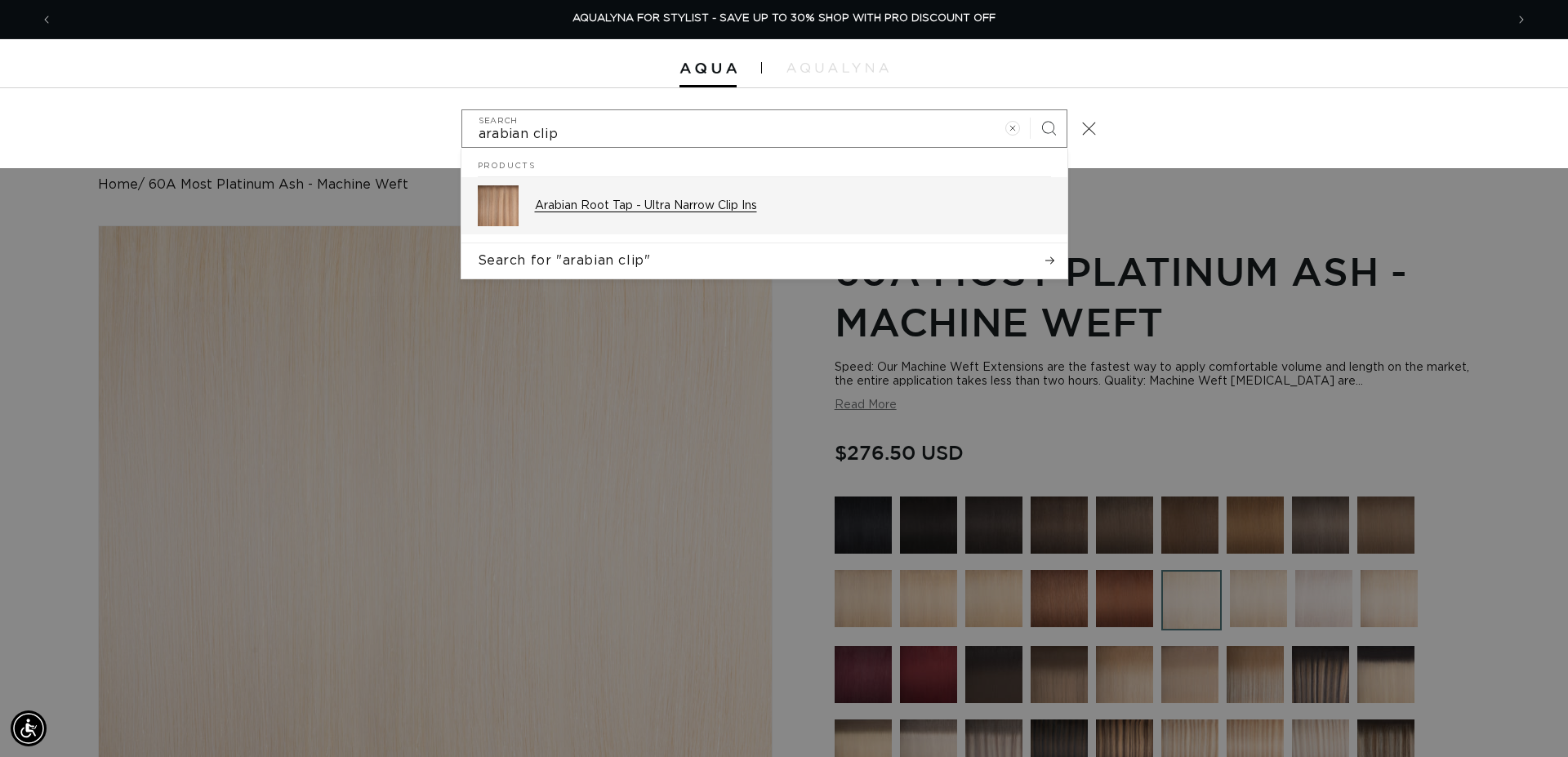
click at [619, 198] on div "Arabian Root Tap - Ultra Narrow Clip Ins" at bounding box center [792, 206] width 516 height 41
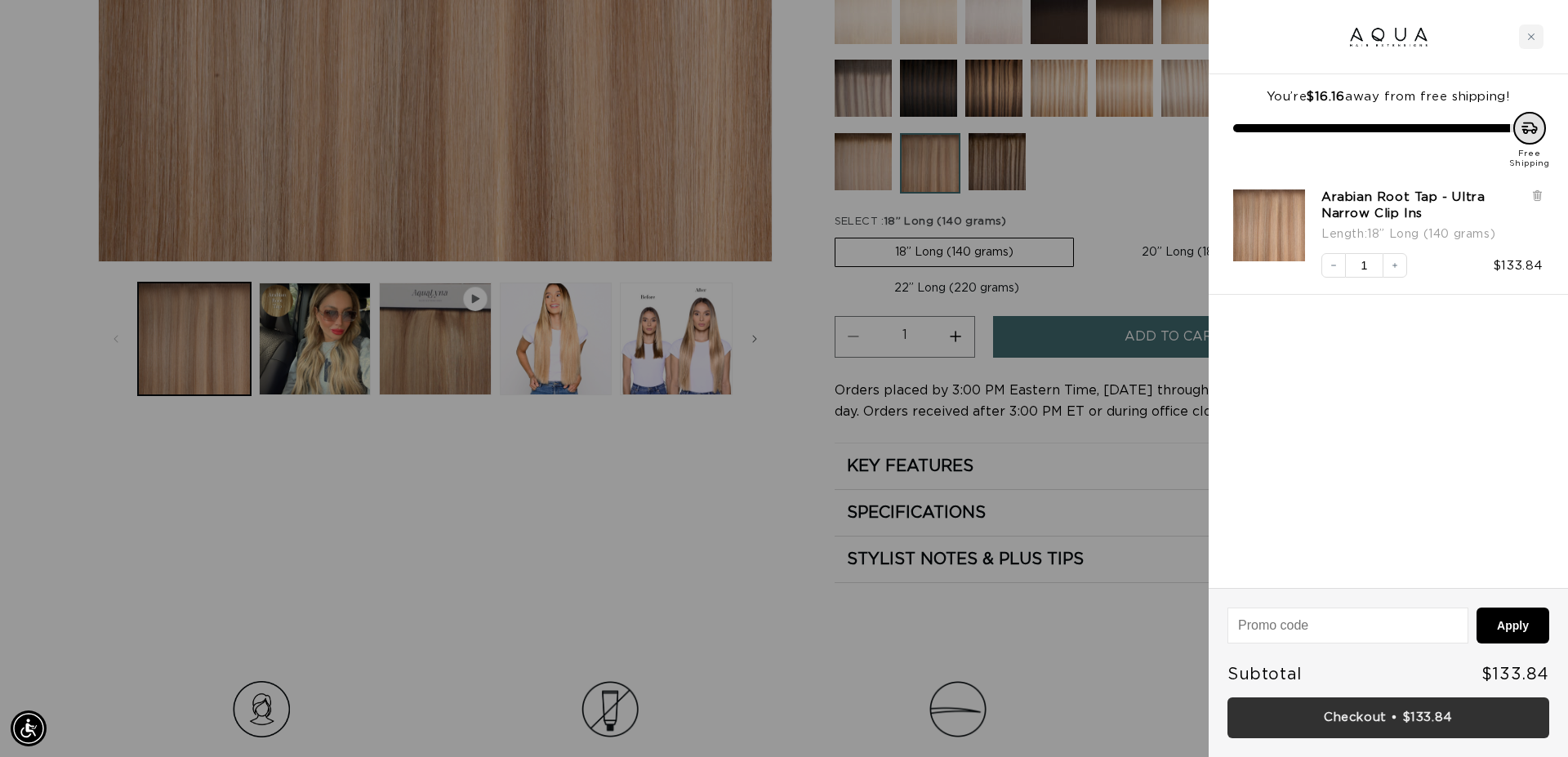
scroll to position [0, 1452]
click at [1395, 714] on link "Checkout • $133.84" at bounding box center [1388, 718] width 322 height 41
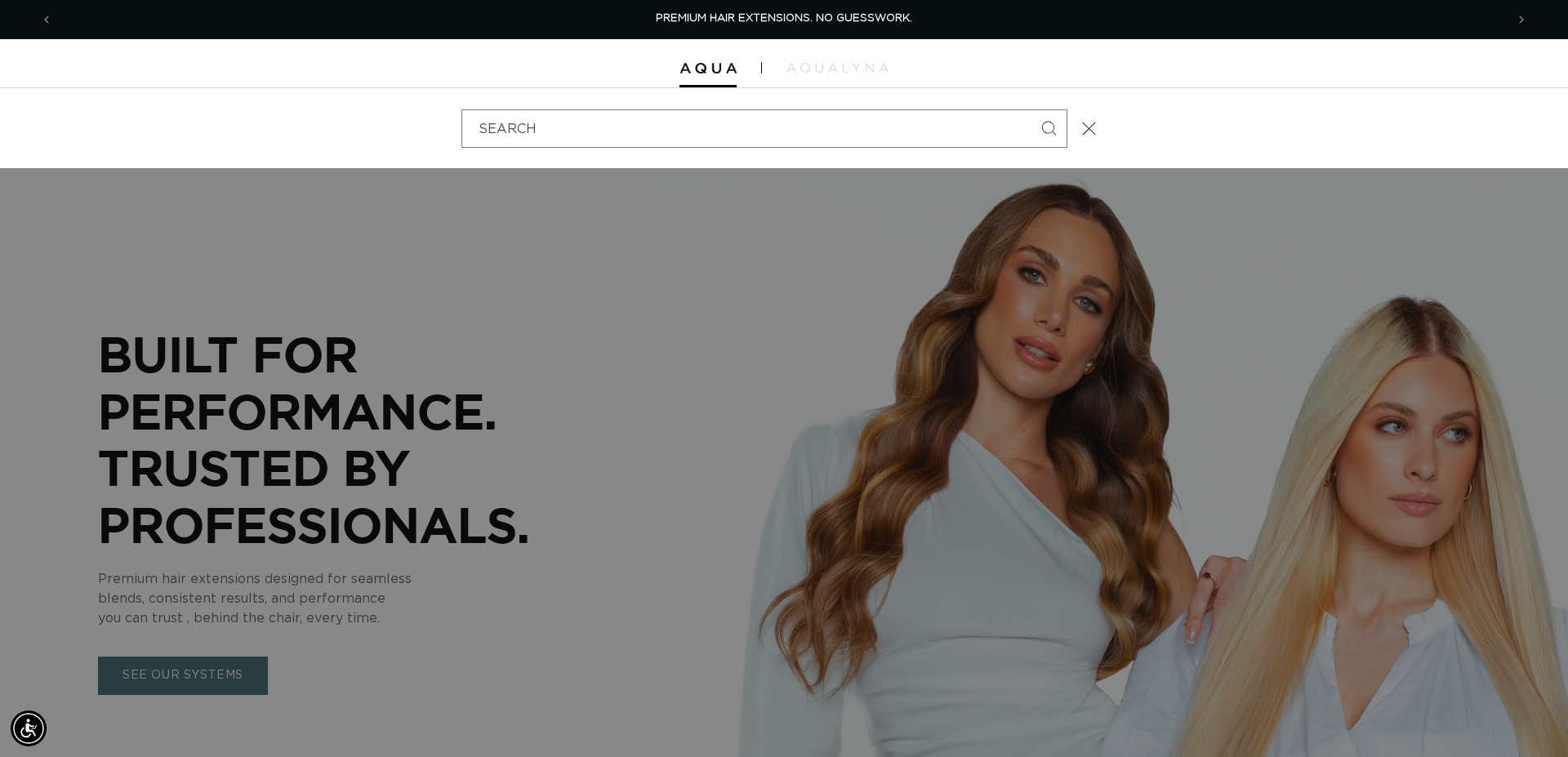
scroll to position [0, 1452]
type input "AR"
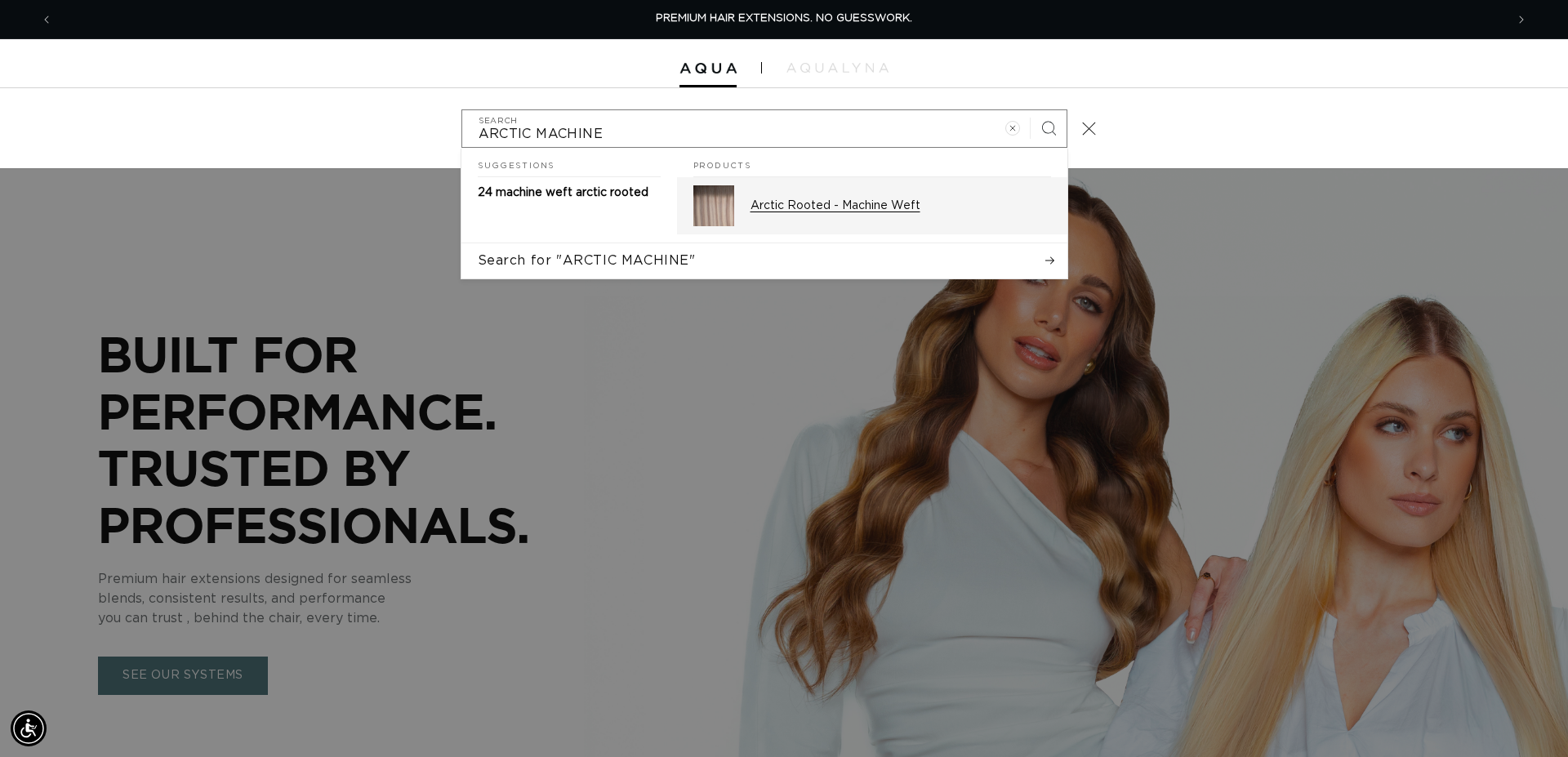
type input "ARCTIC MACHINE"
click at [835, 202] on p "Arctic Rooted - Machine Weft" at bounding box center [901, 205] width 301 height 15
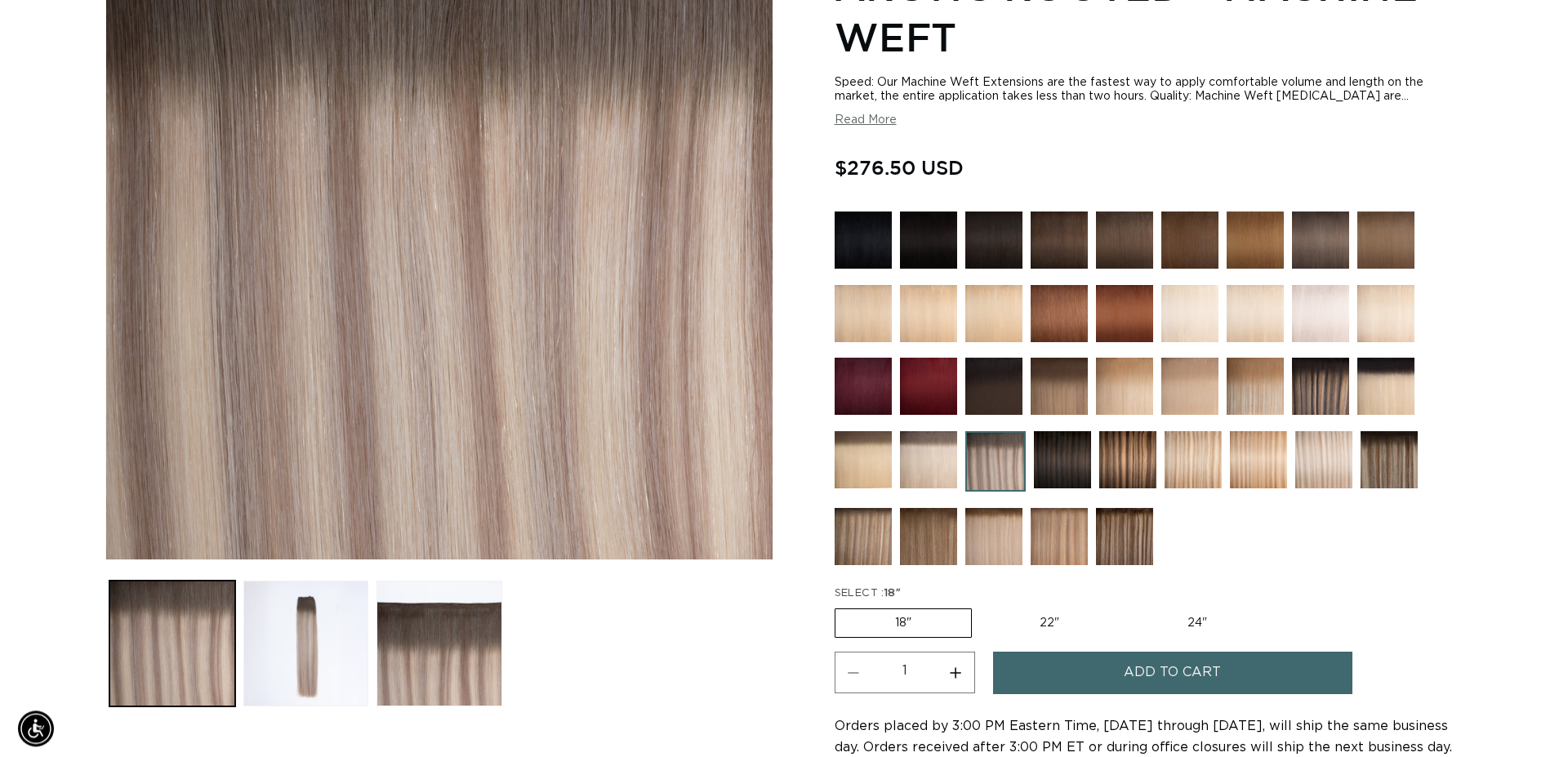
scroll to position [583, 0]
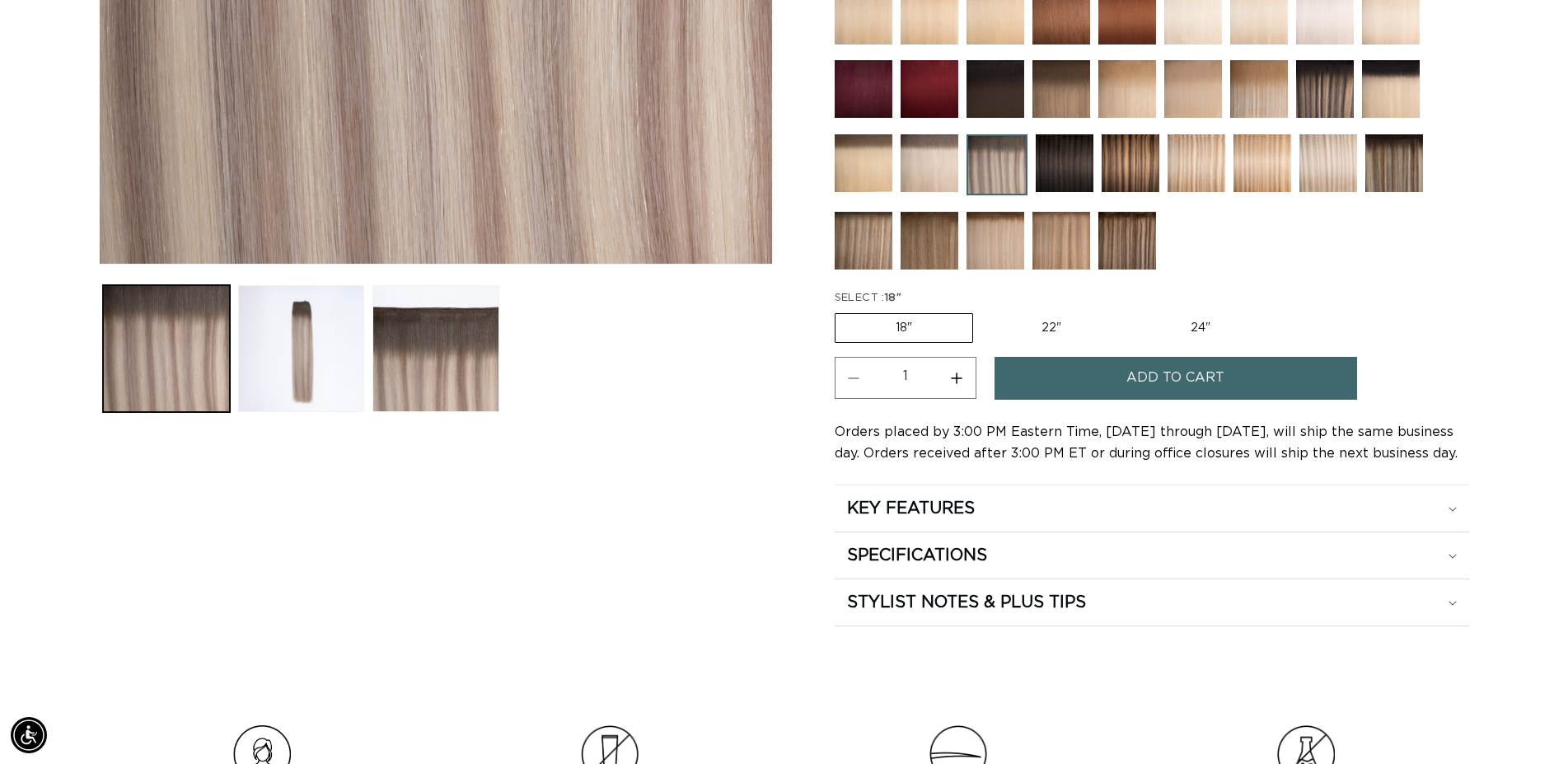
click at [1165, 385] on span "Add to cart" at bounding box center [1175, 378] width 98 height 42
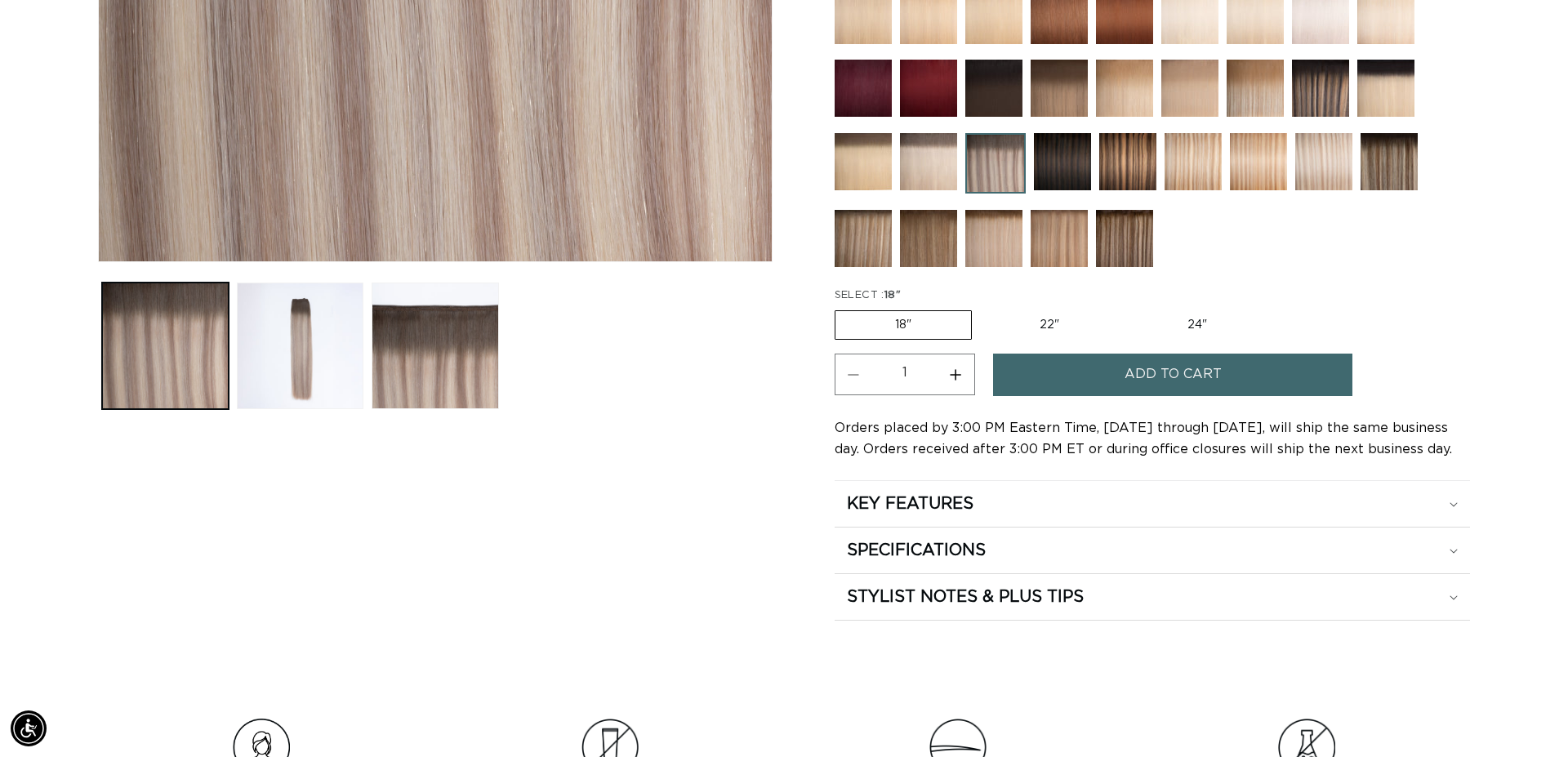
scroll to position [0, 2904]
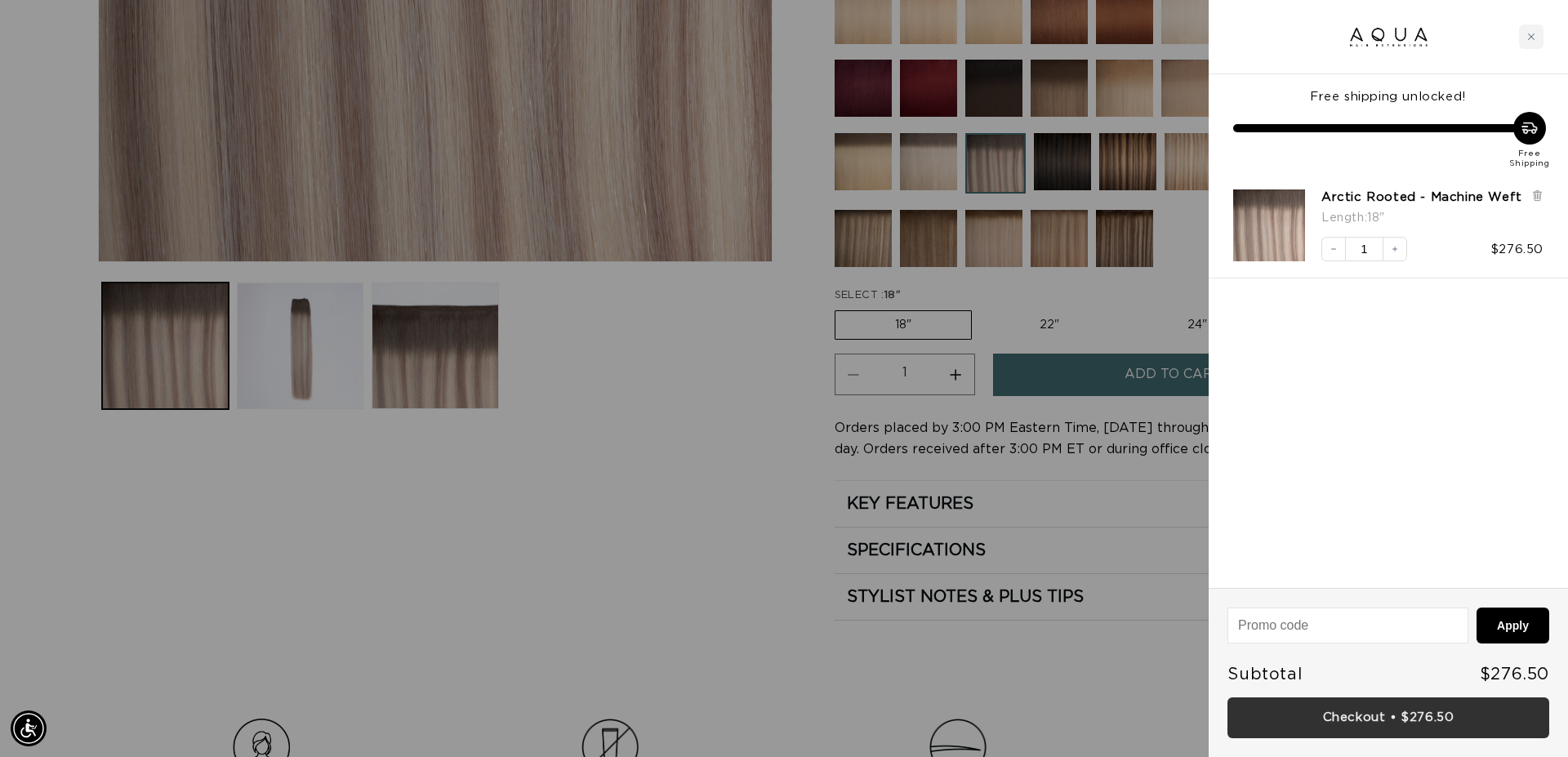
click at [1401, 713] on link "Checkout • $276.50" at bounding box center [1388, 718] width 322 height 41
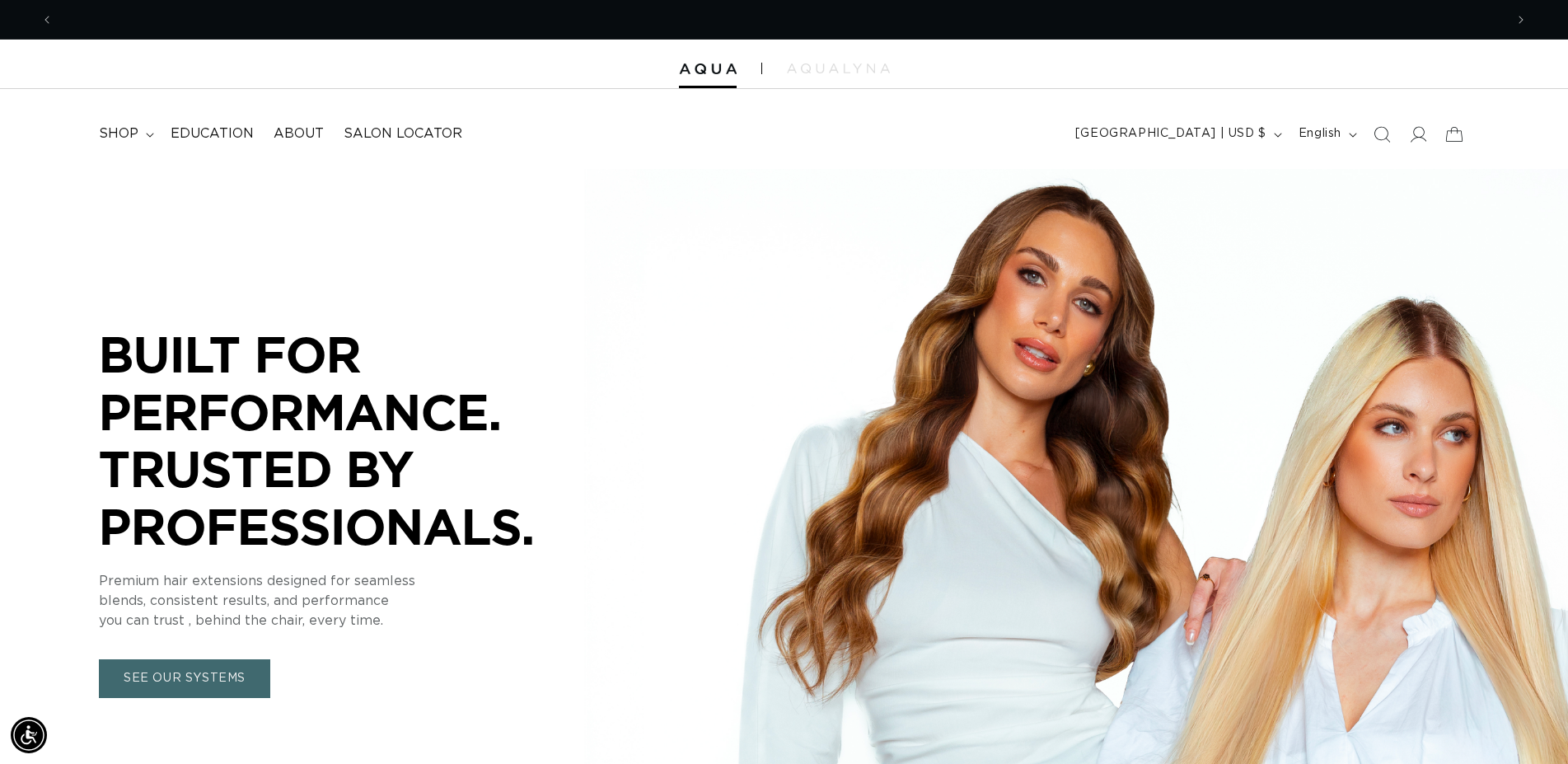
scroll to position [0, 1451]
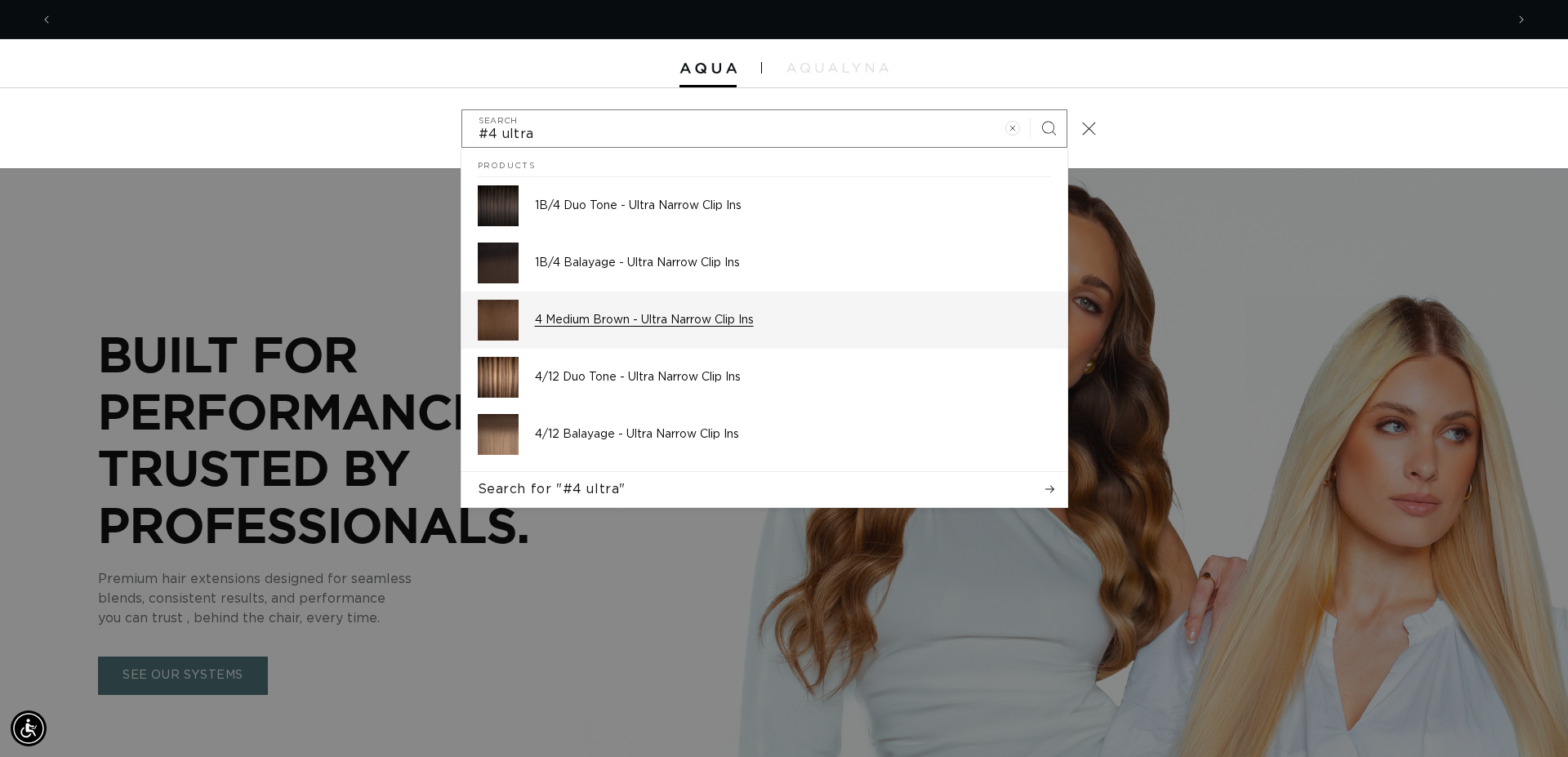
scroll to position [0, 2904]
type input "#4 ultra"
click at [695, 324] on p "4 Medium Brown - Ultra Narrow Clip Ins" at bounding box center [792, 319] width 516 height 15
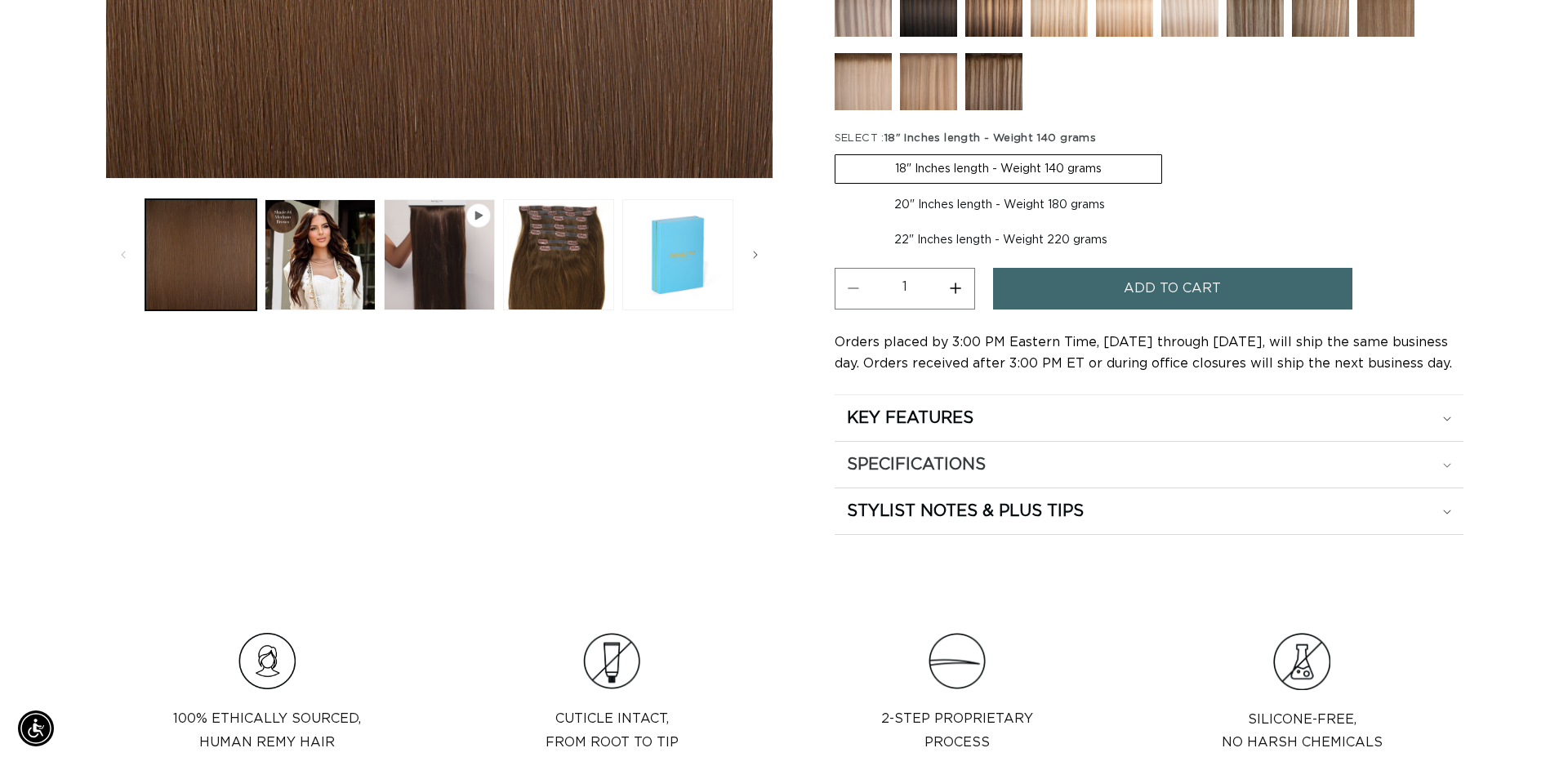
scroll to position [0, 2877]
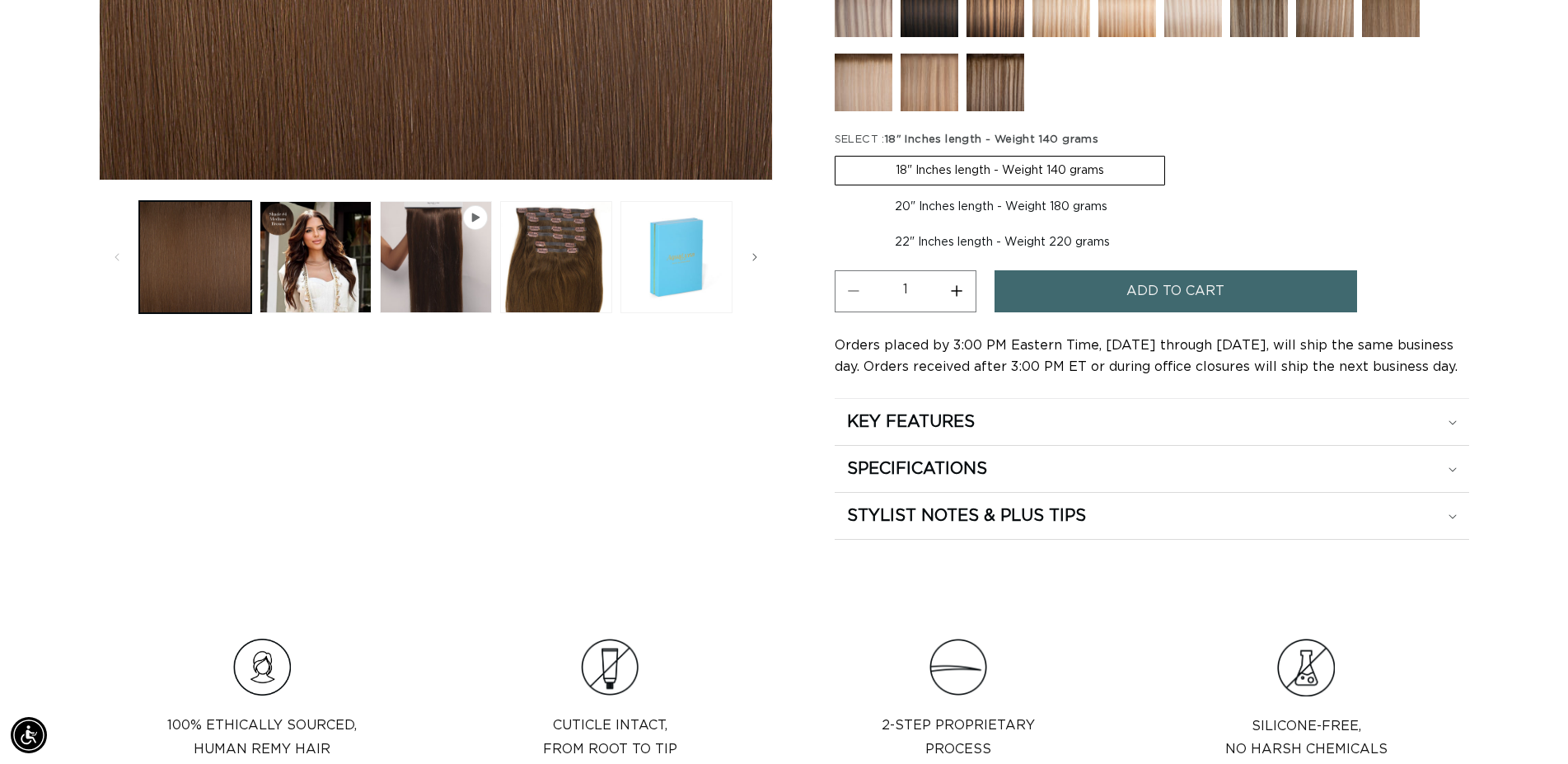
click at [1144, 291] on span "Add to cart" at bounding box center [1175, 291] width 98 height 42
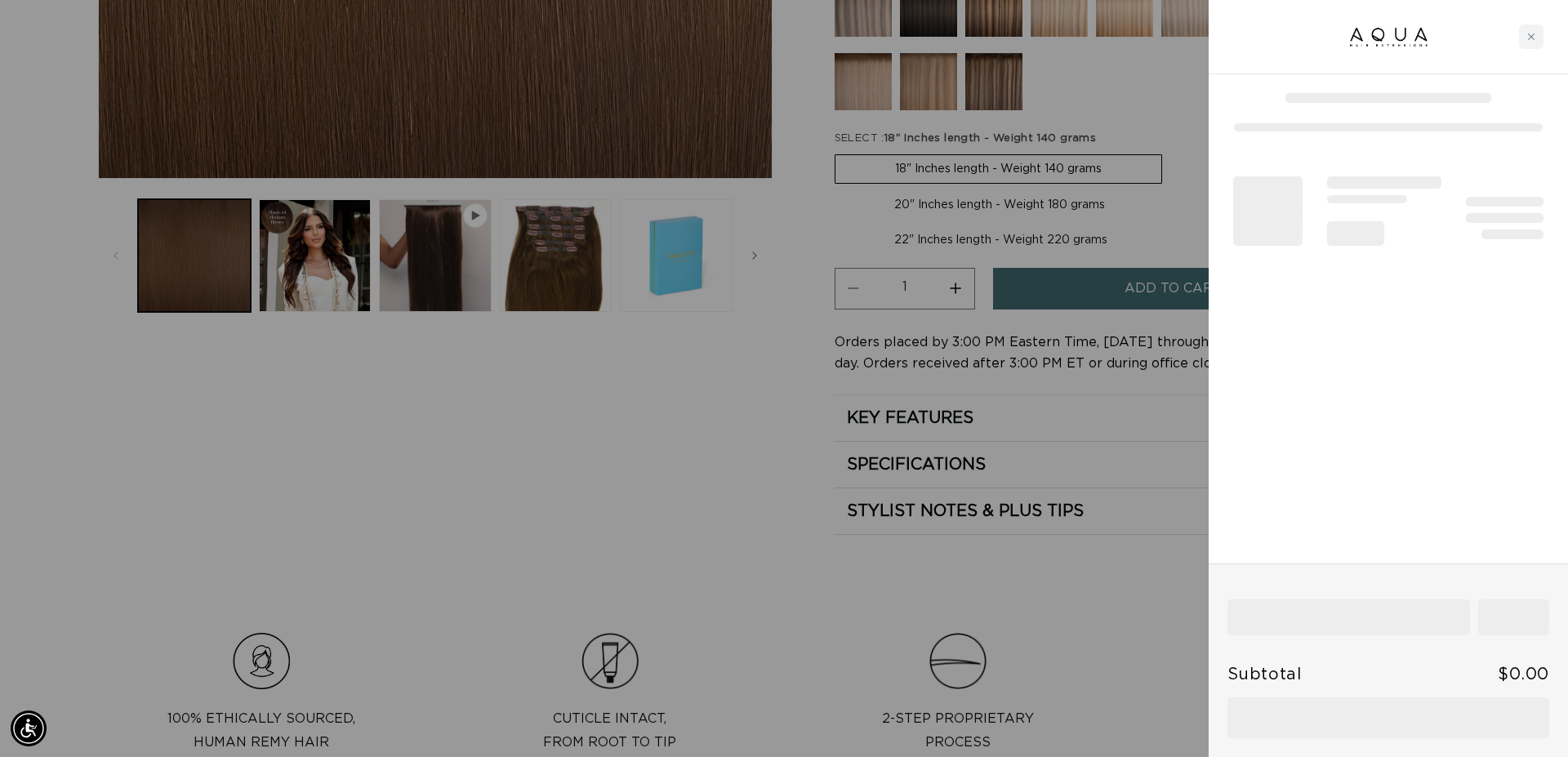
scroll to position [0, 2904]
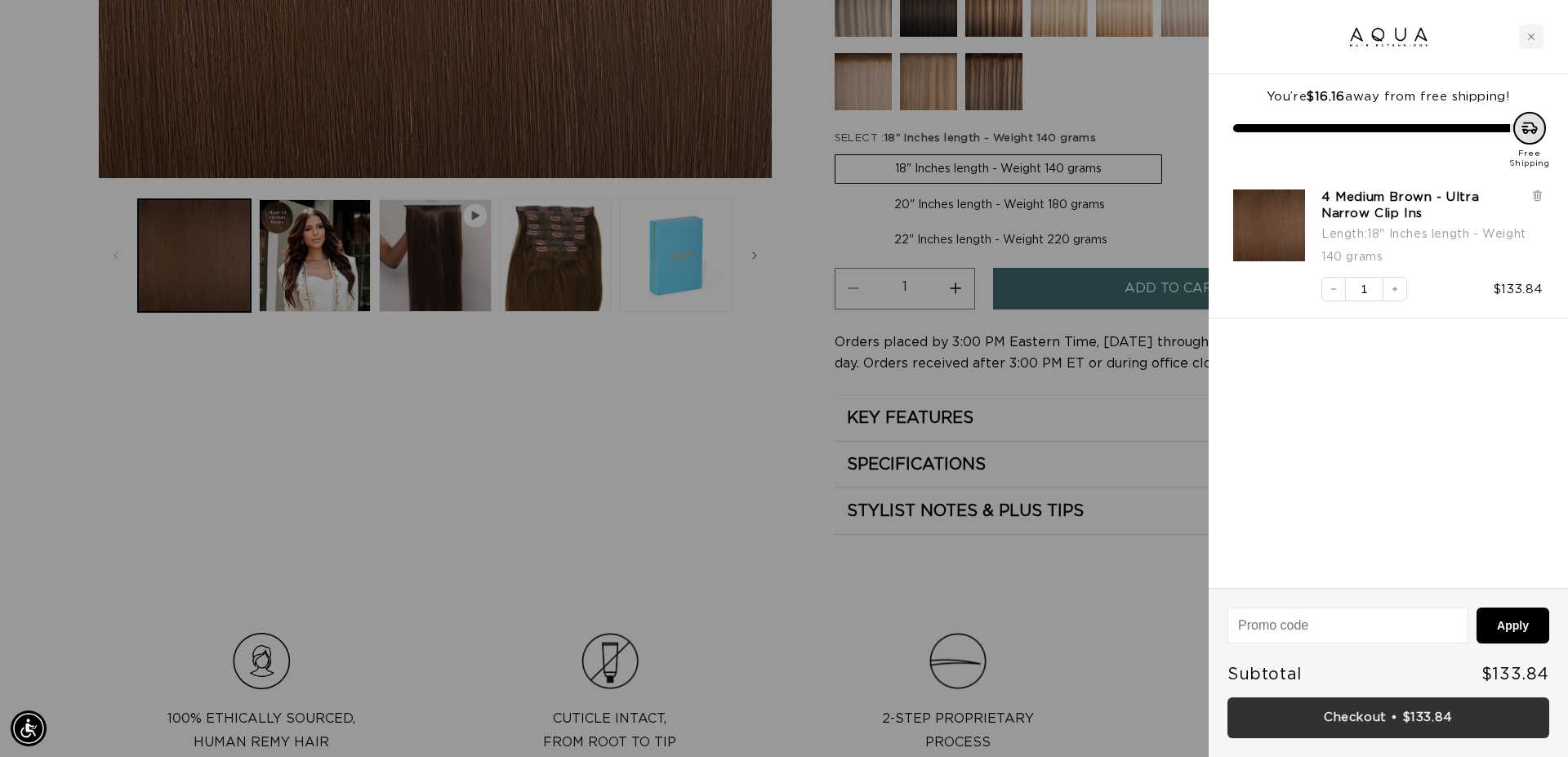
click at [1383, 721] on link "Checkout • $133.84" at bounding box center [1388, 718] width 322 height 41
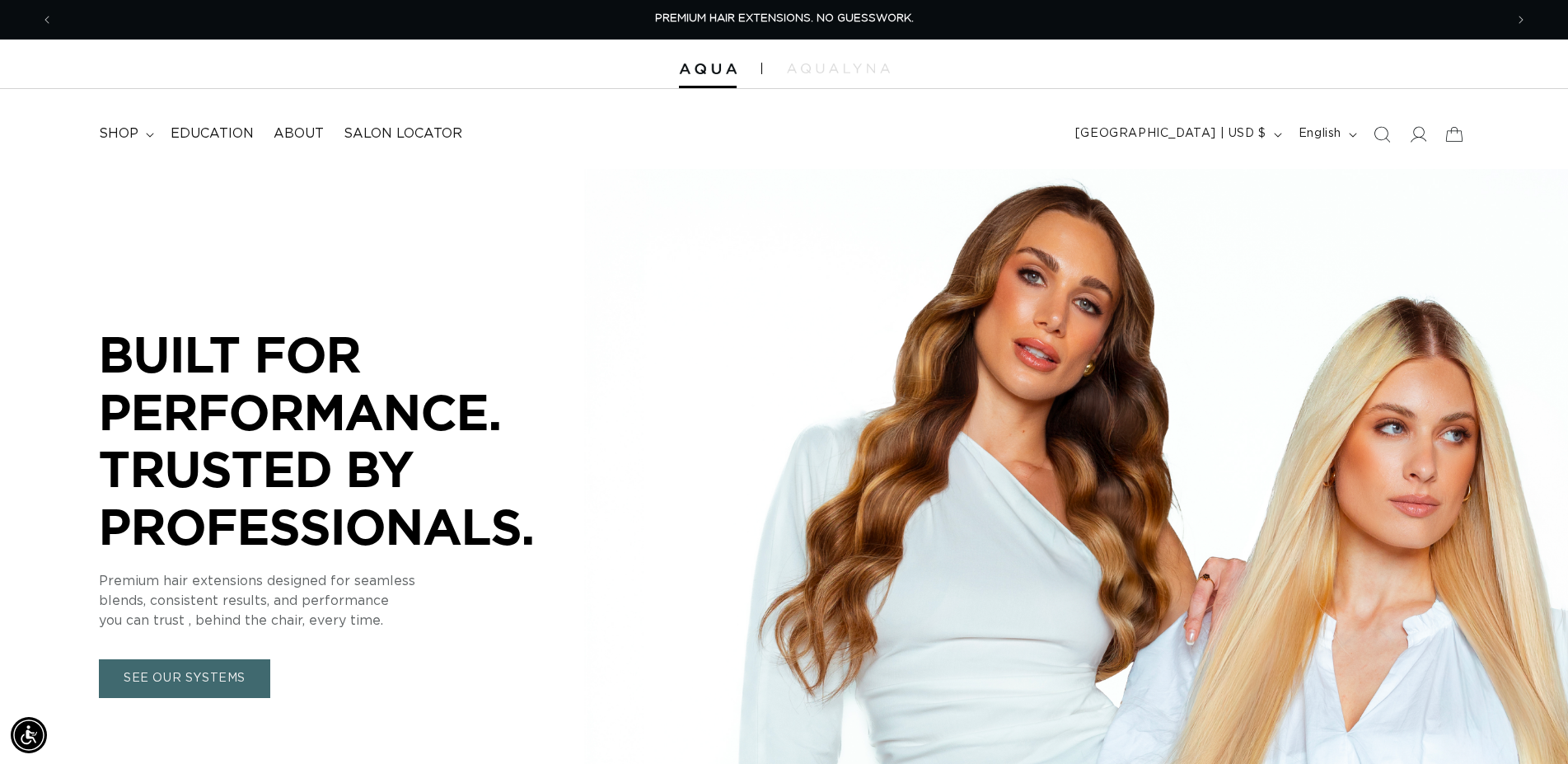
scroll to position [0, 2902]
